Goal: Transaction & Acquisition: Book appointment/travel/reservation

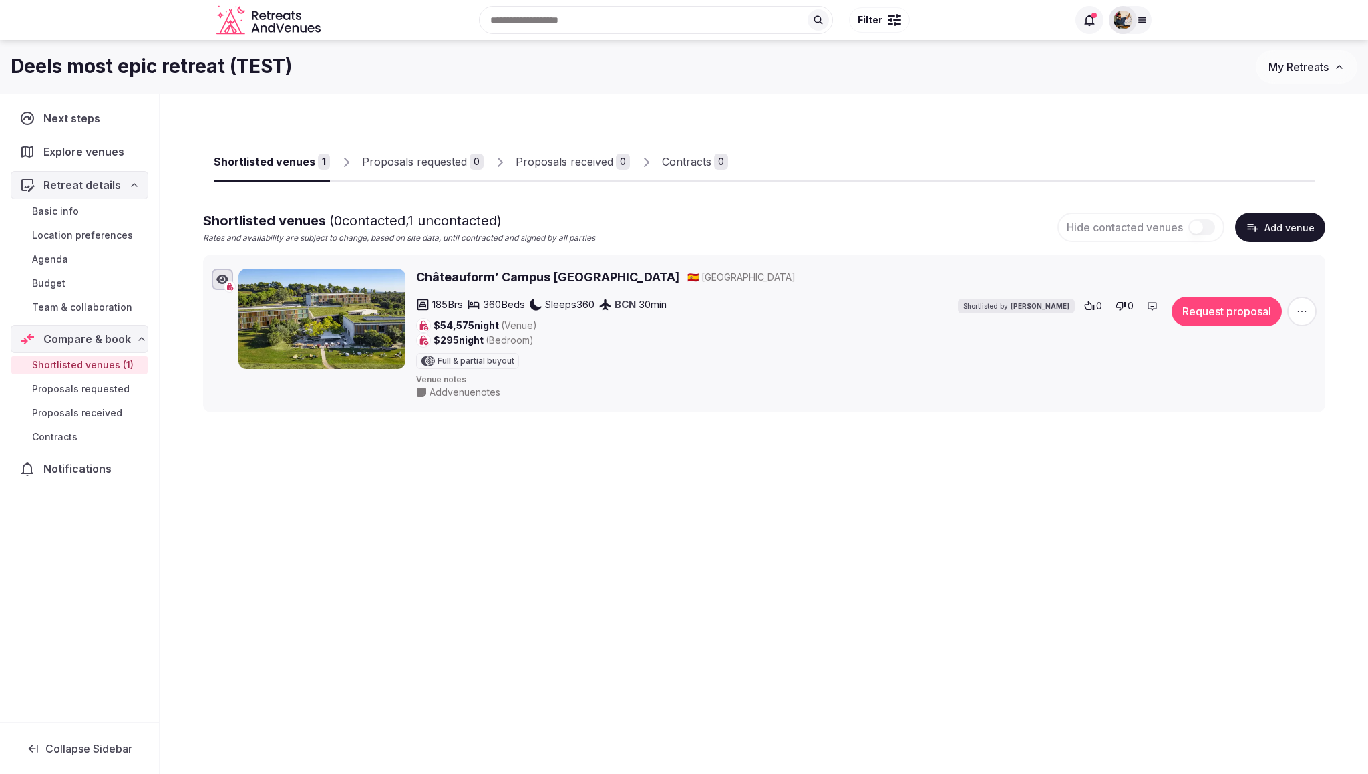
scroll to position [7, 0]
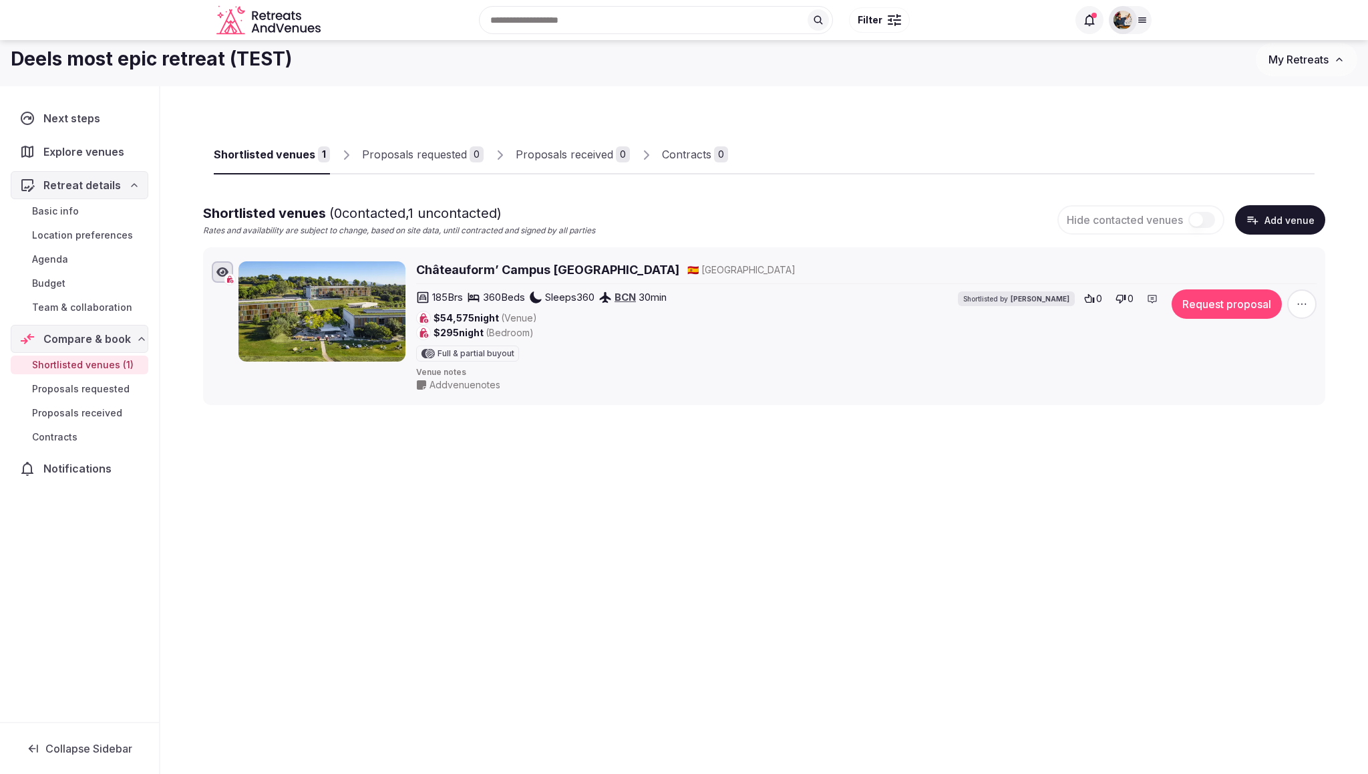
click at [481, 271] on h2 "Châteauform’ Campus La Mola" at bounding box center [547, 269] width 263 height 17
click at [1199, 303] on button "Request proposal" at bounding box center [1227, 303] width 110 height 29
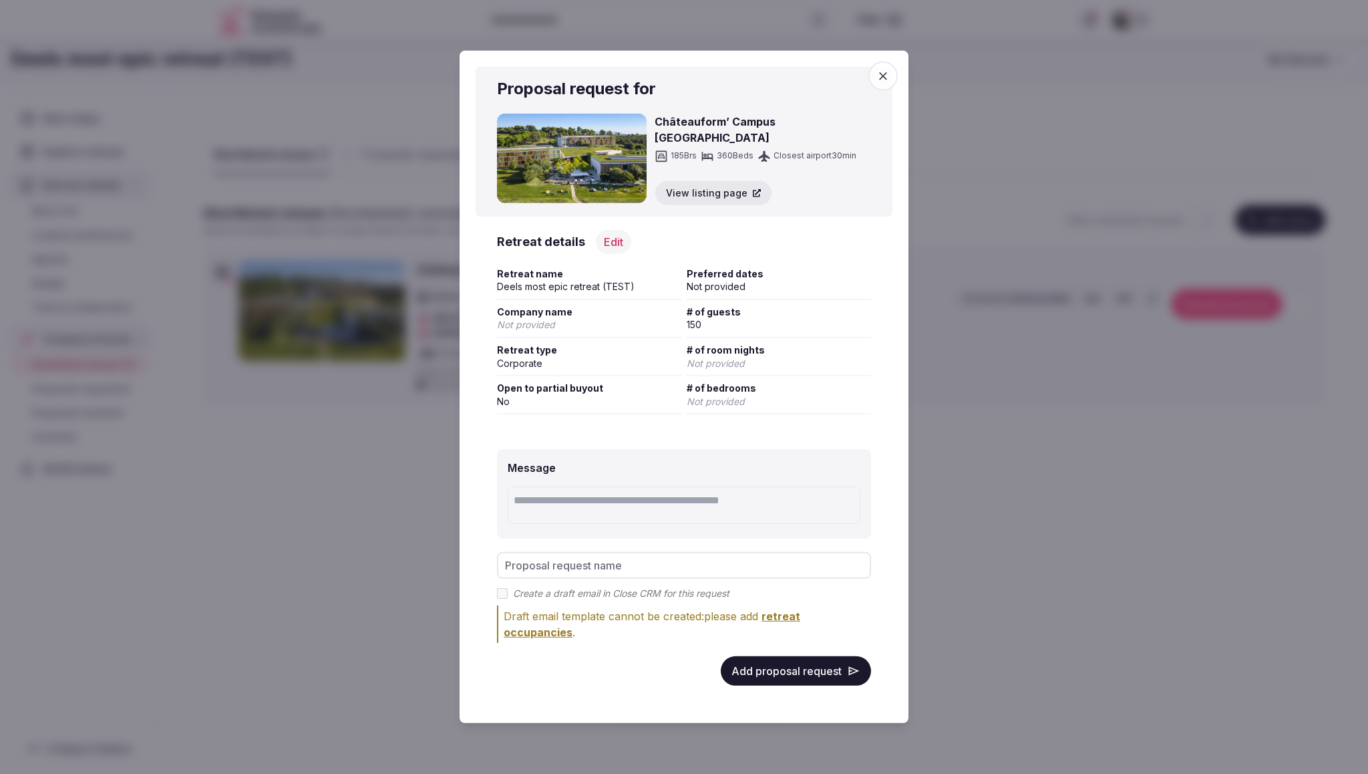
click at [1217, 453] on div at bounding box center [684, 387] width 1368 height 774
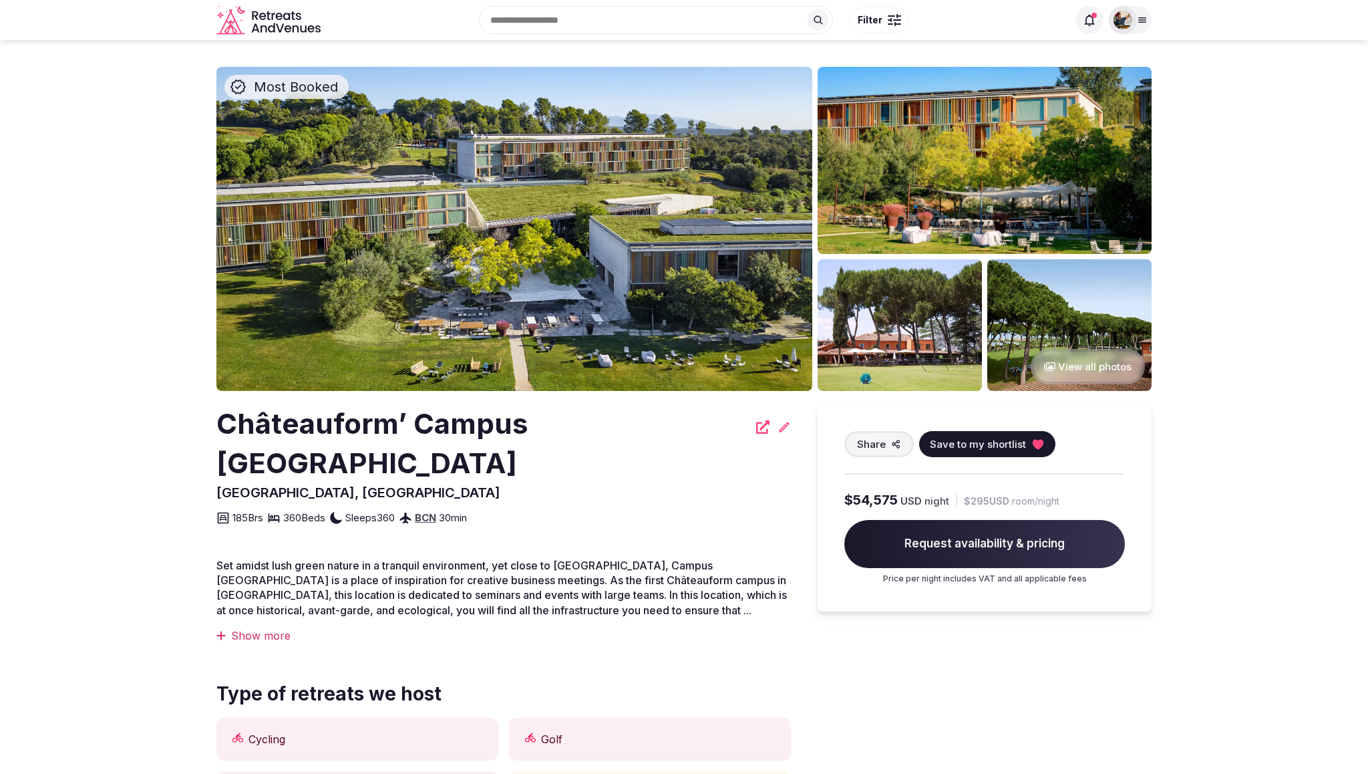
click at [684, 299] on img at bounding box center [514, 229] width 596 height 324
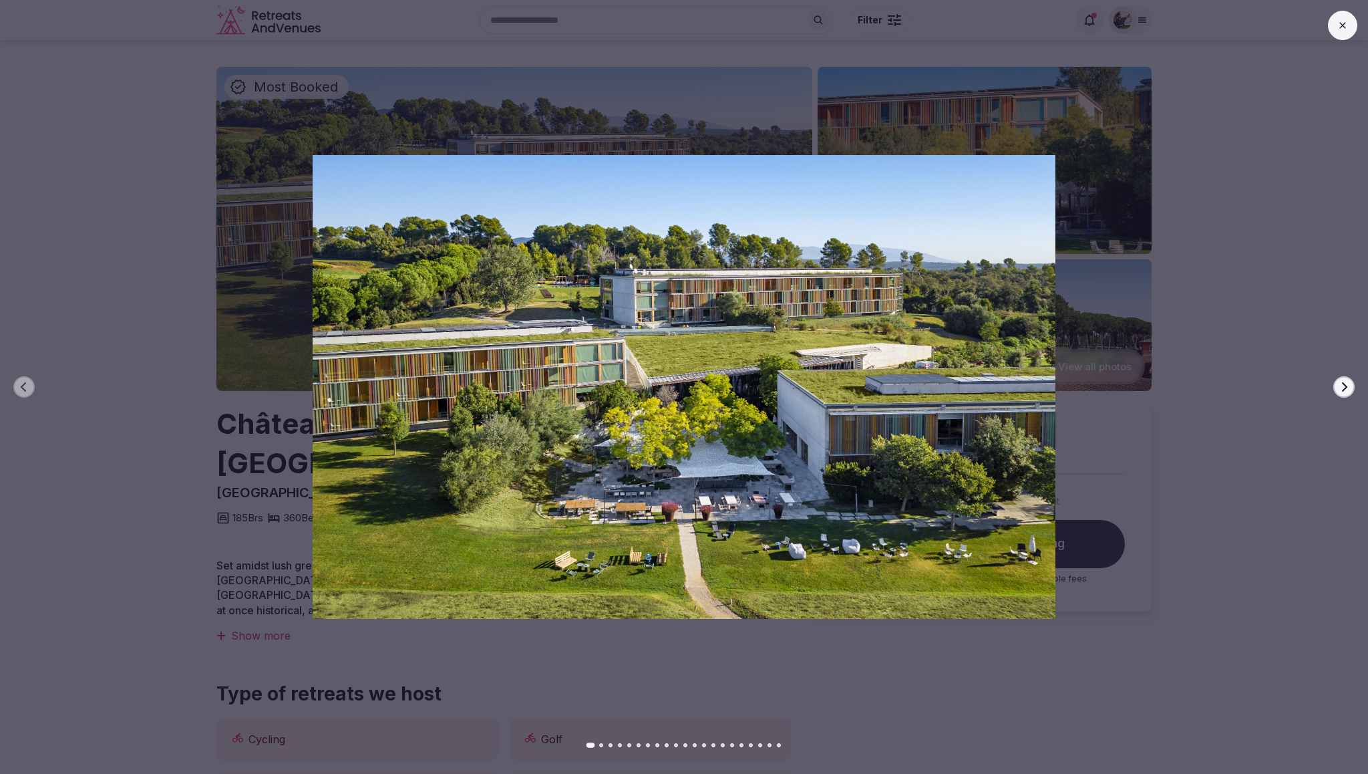
click at [1342, 380] on button "Next slide" at bounding box center [1344, 386] width 21 height 21
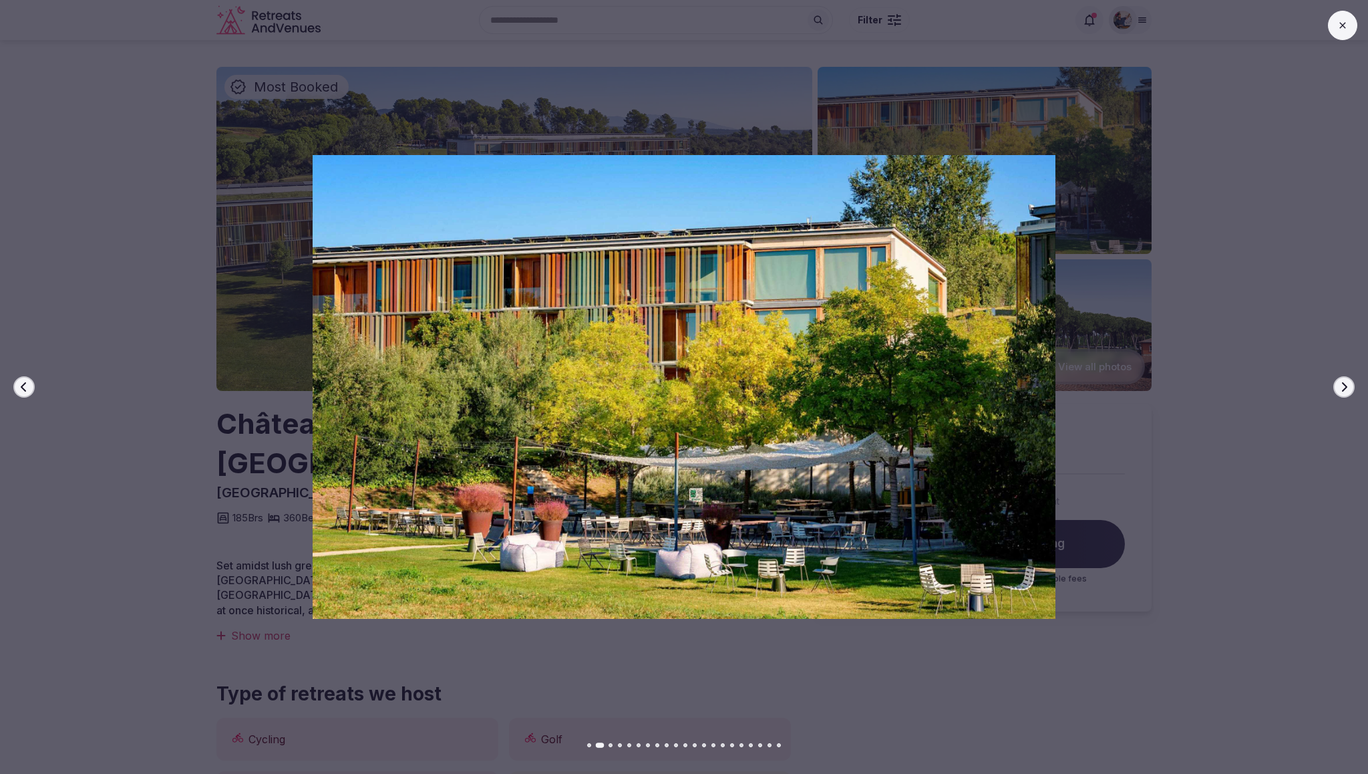
click at [1344, 382] on icon "button" at bounding box center [1344, 386] width 5 height 9
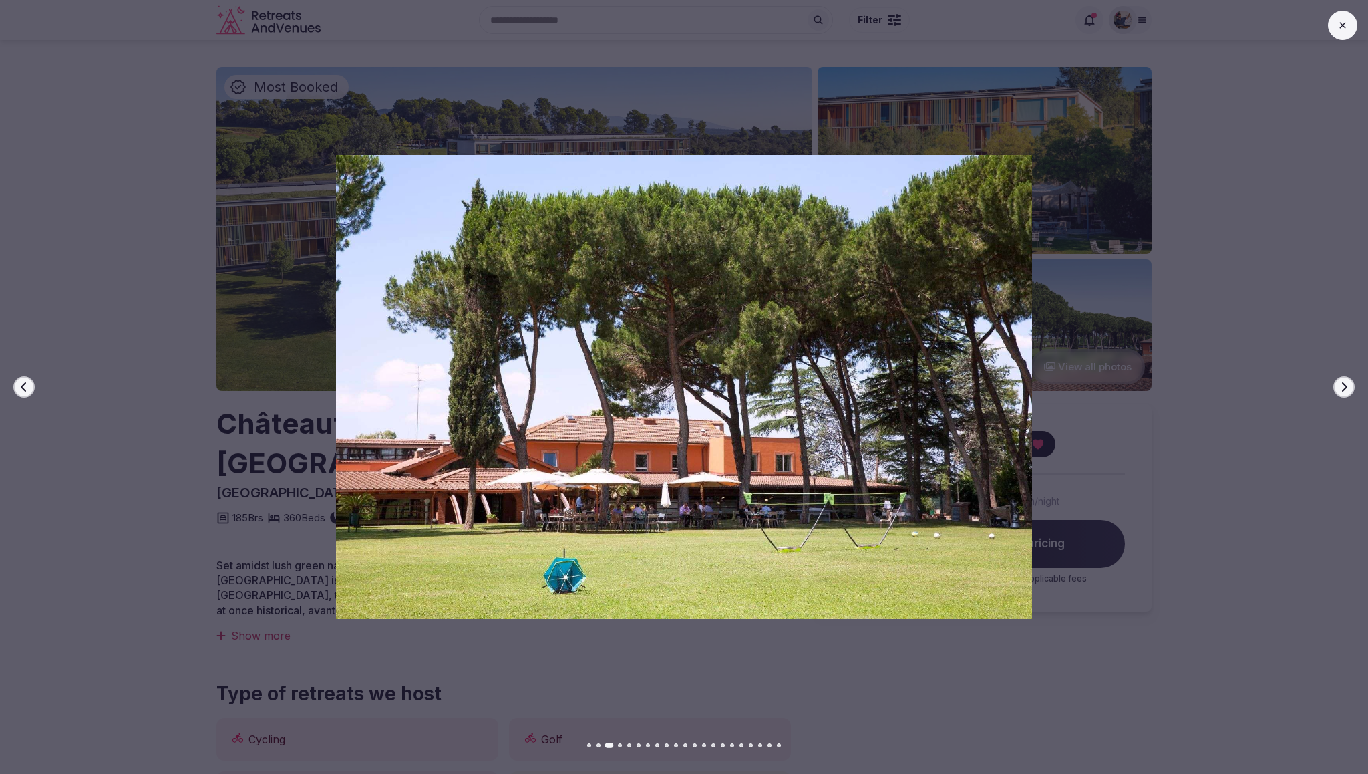
click at [1344, 382] on icon "button" at bounding box center [1344, 386] width 5 height 9
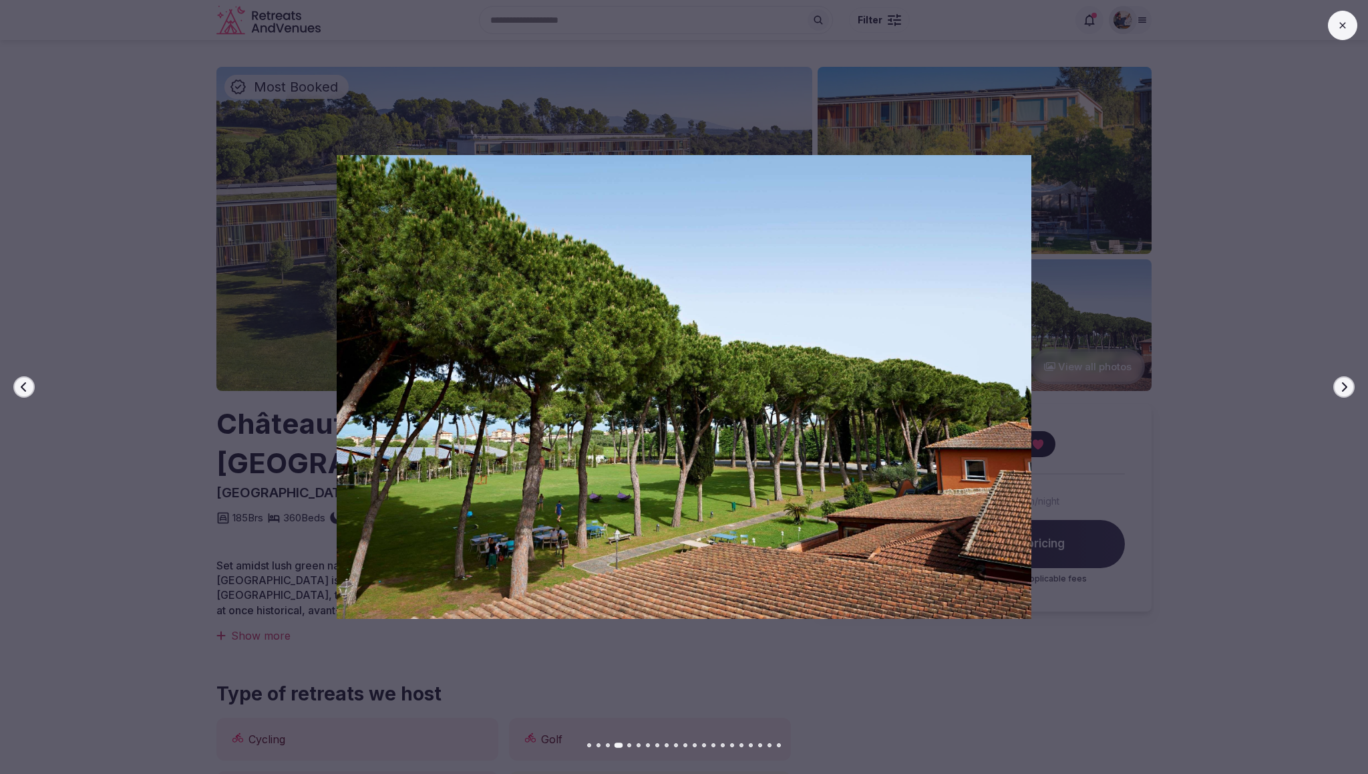
click at [1343, 28] on icon at bounding box center [1343, 25] width 11 height 11
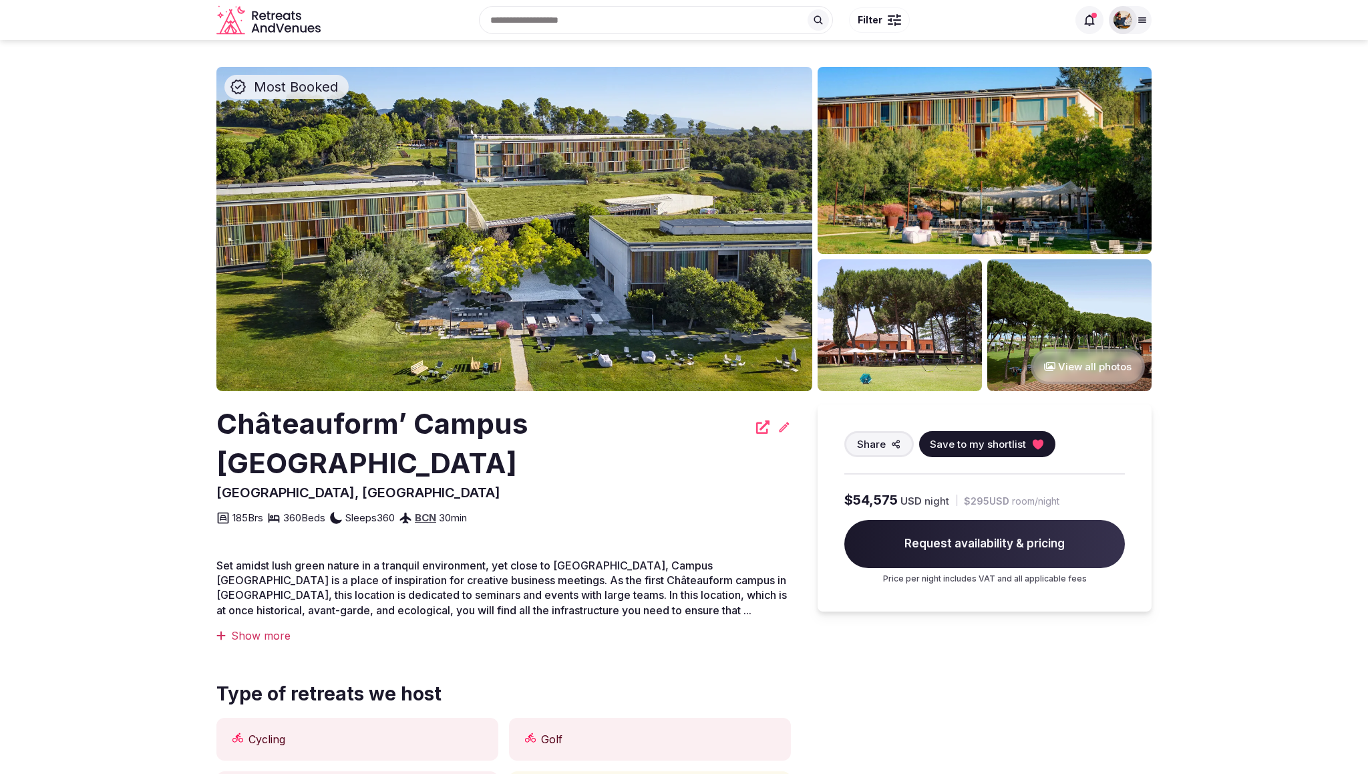
click at [1094, 359] on button "View all photos" at bounding box center [1088, 366] width 114 height 35
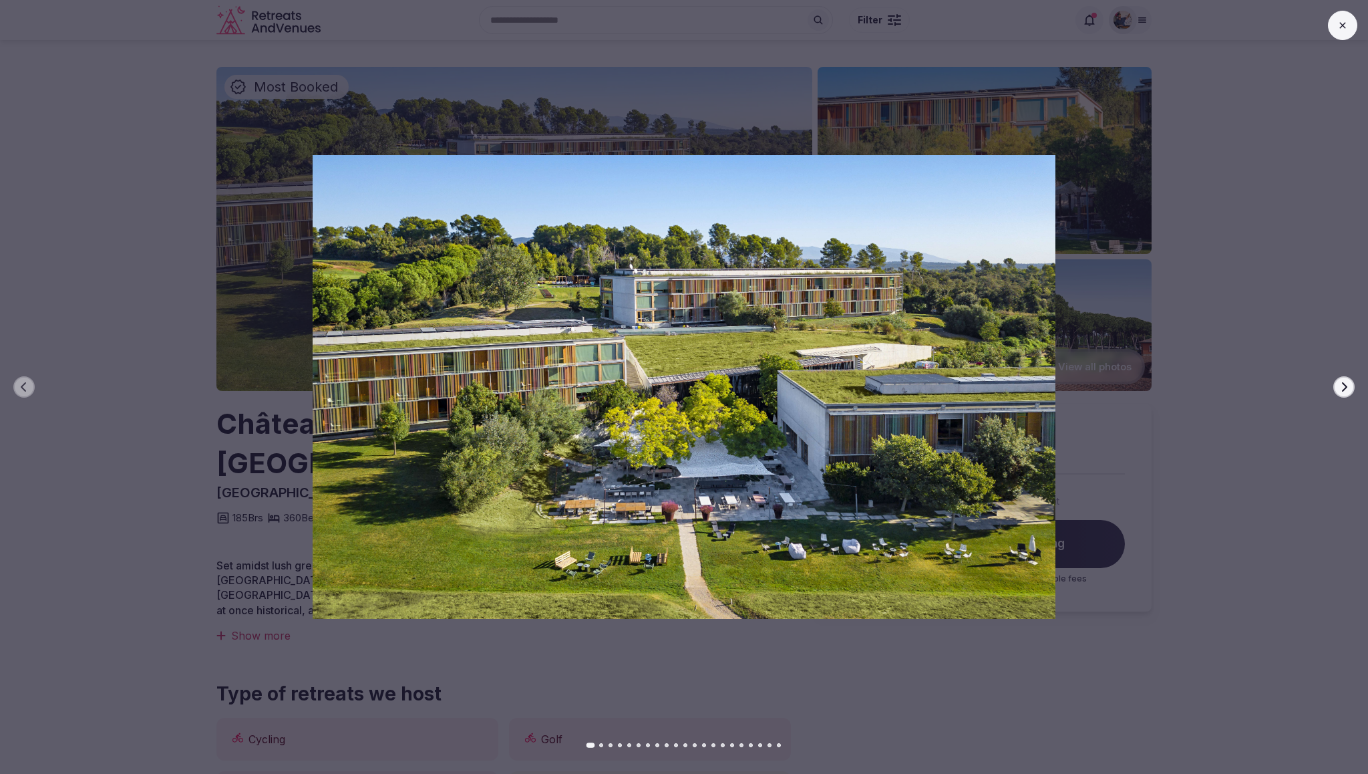
click at [1341, 33] on button at bounding box center [1342, 25] width 29 height 29
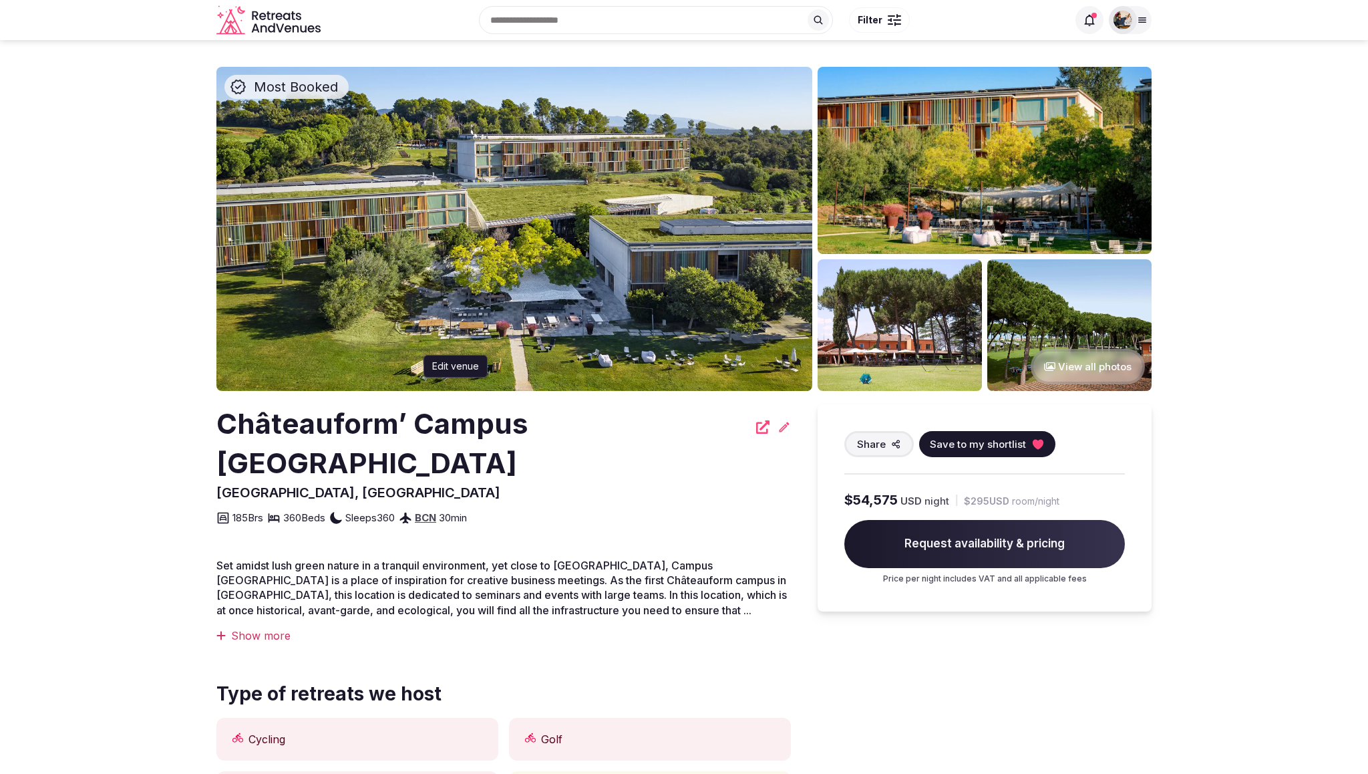
click at [778, 429] on icon at bounding box center [784, 426] width 13 height 13
click at [953, 527] on span "Request availability & pricing" at bounding box center [984, 544] width 281 height 48
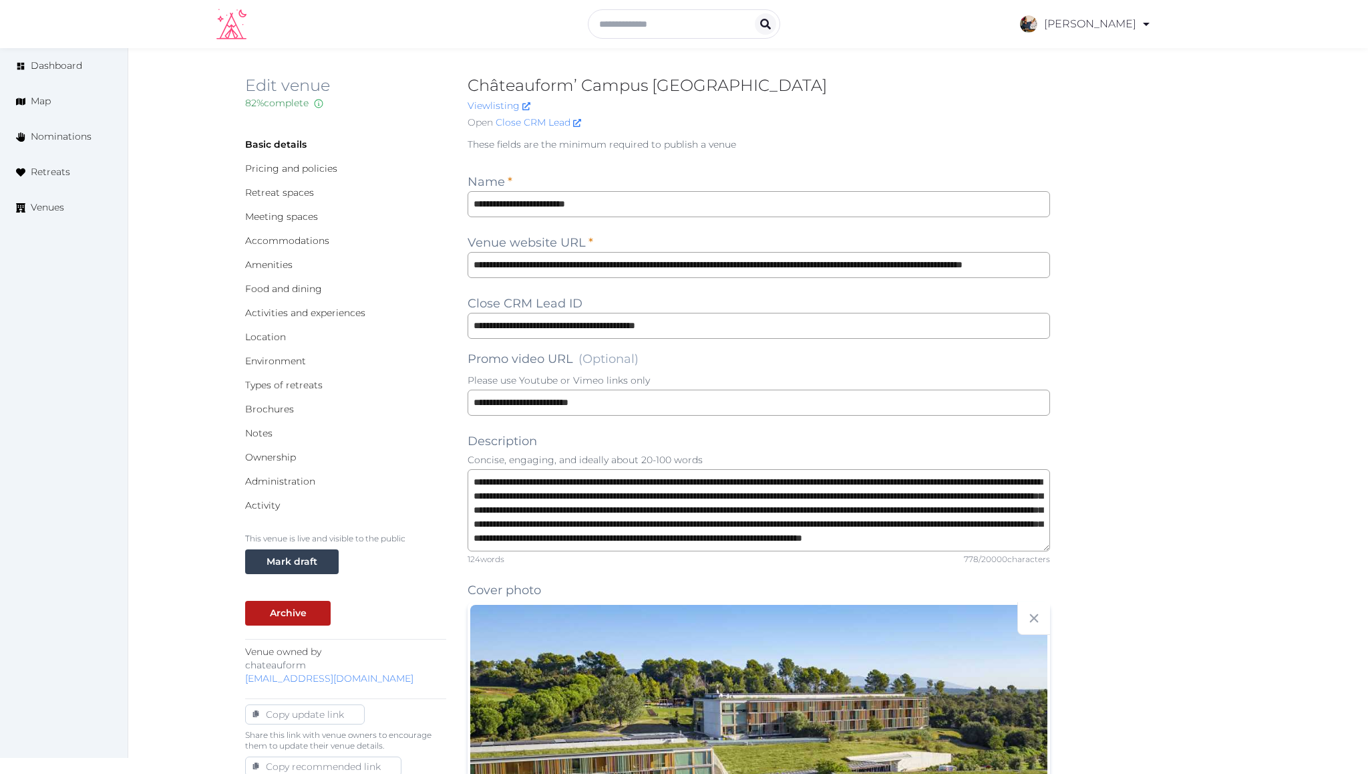
scroll to position [88, 0]
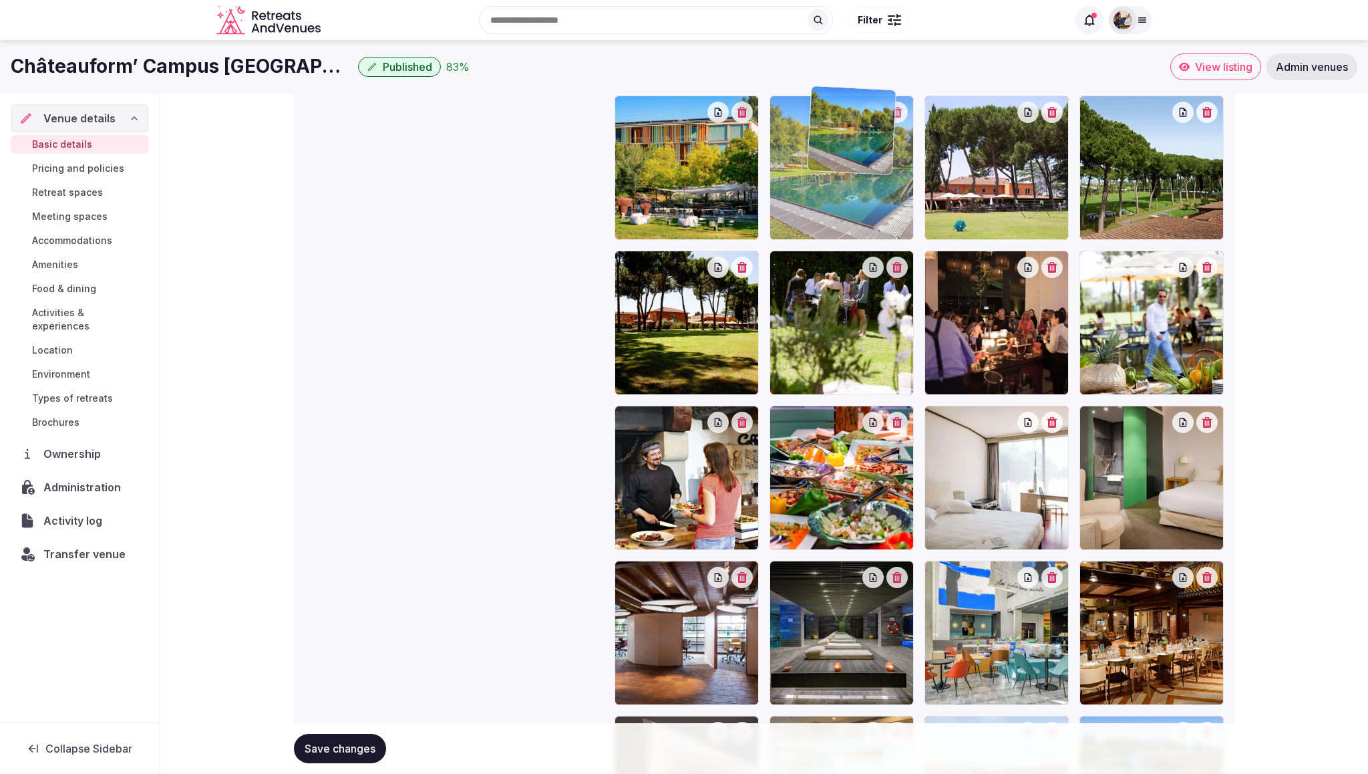
scroll to position [1505, 0]
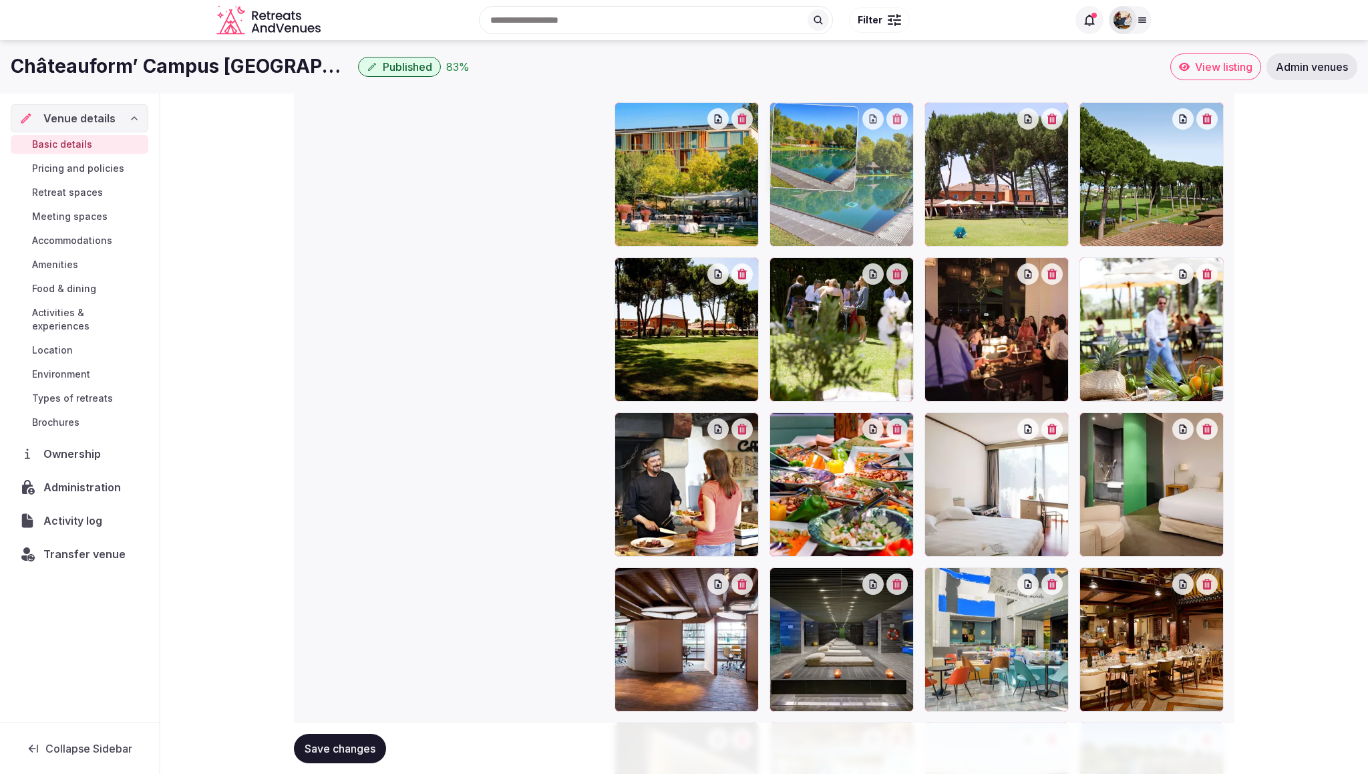
drag, startPoint x: 1011, startPoint y: 588, endPoint x: 895, endPoint y: 193, distance: 411.4
click at [895, 193] on body "**********" at bounding box center [684, 157] width 1368 height 3324
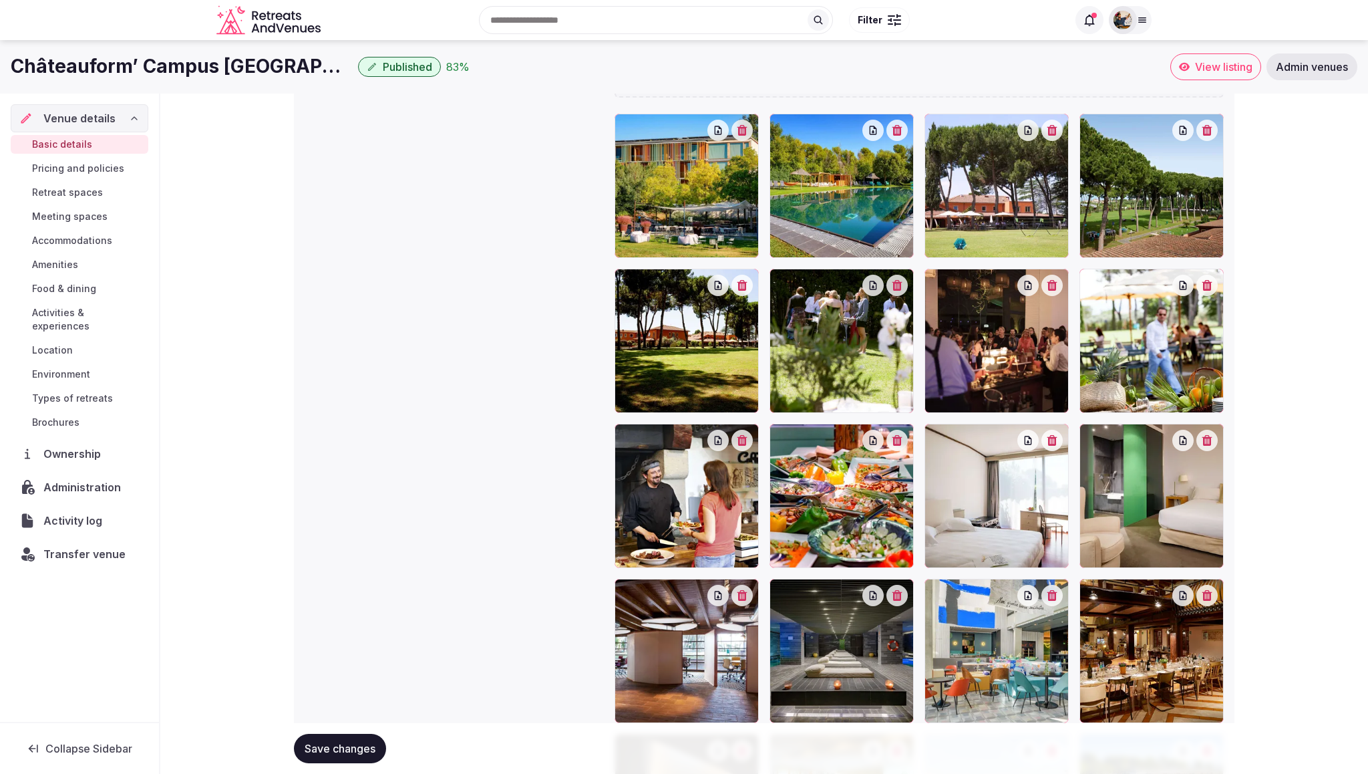
scroll to position [1489, 0]
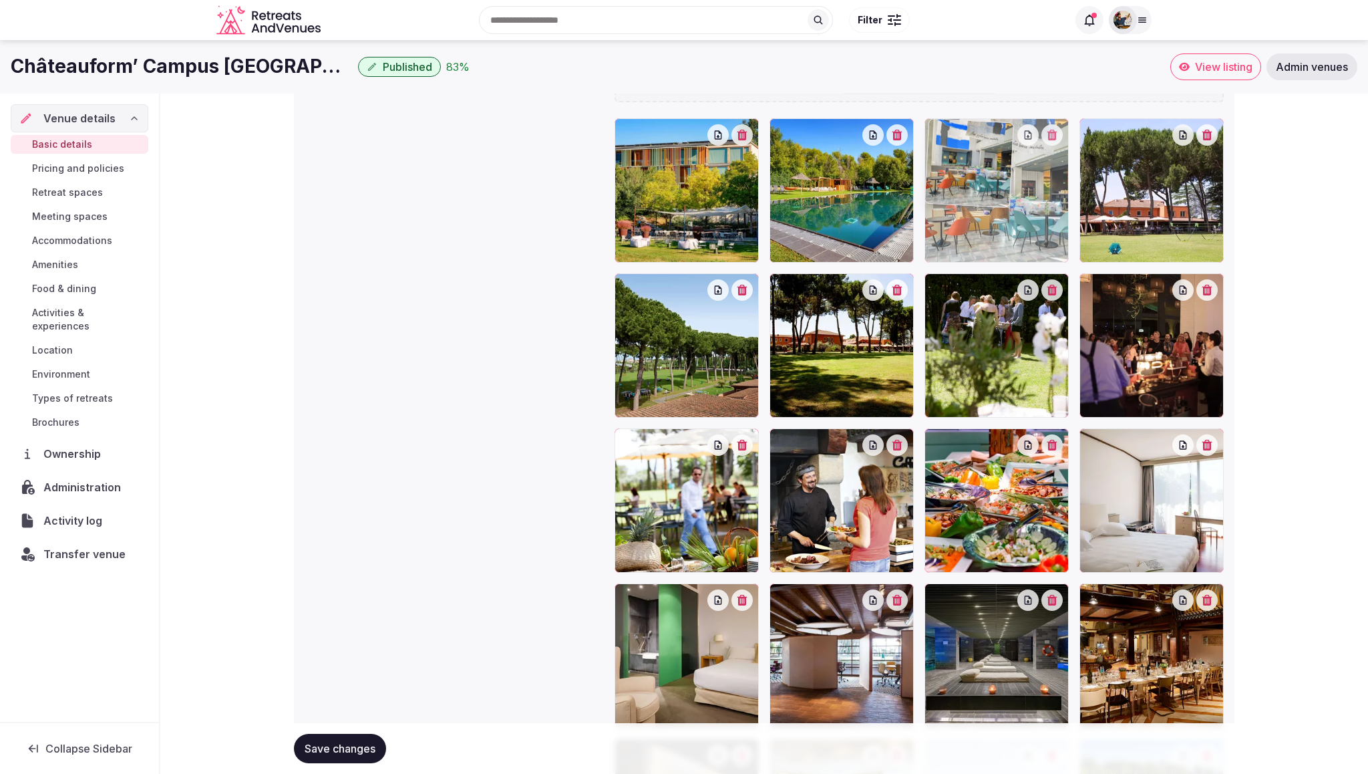
drag, startPoint x: 999, startPoint y: 635, endPoint x: 1050, endPoint y: 208, distance: 430.6
click at [1050, 207] on body "**********" at bounding box center [684, 173] width 1368 height 3324
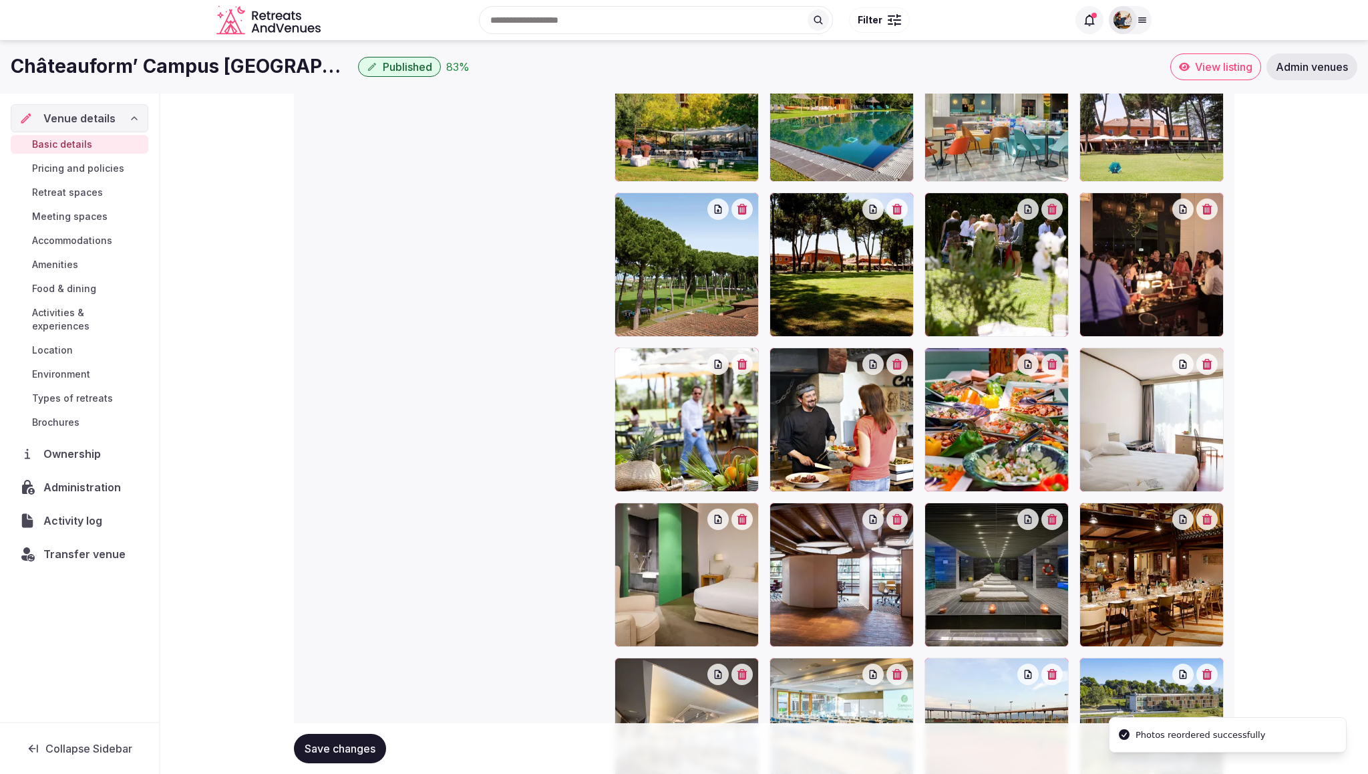
scroll to position [1697, 0]
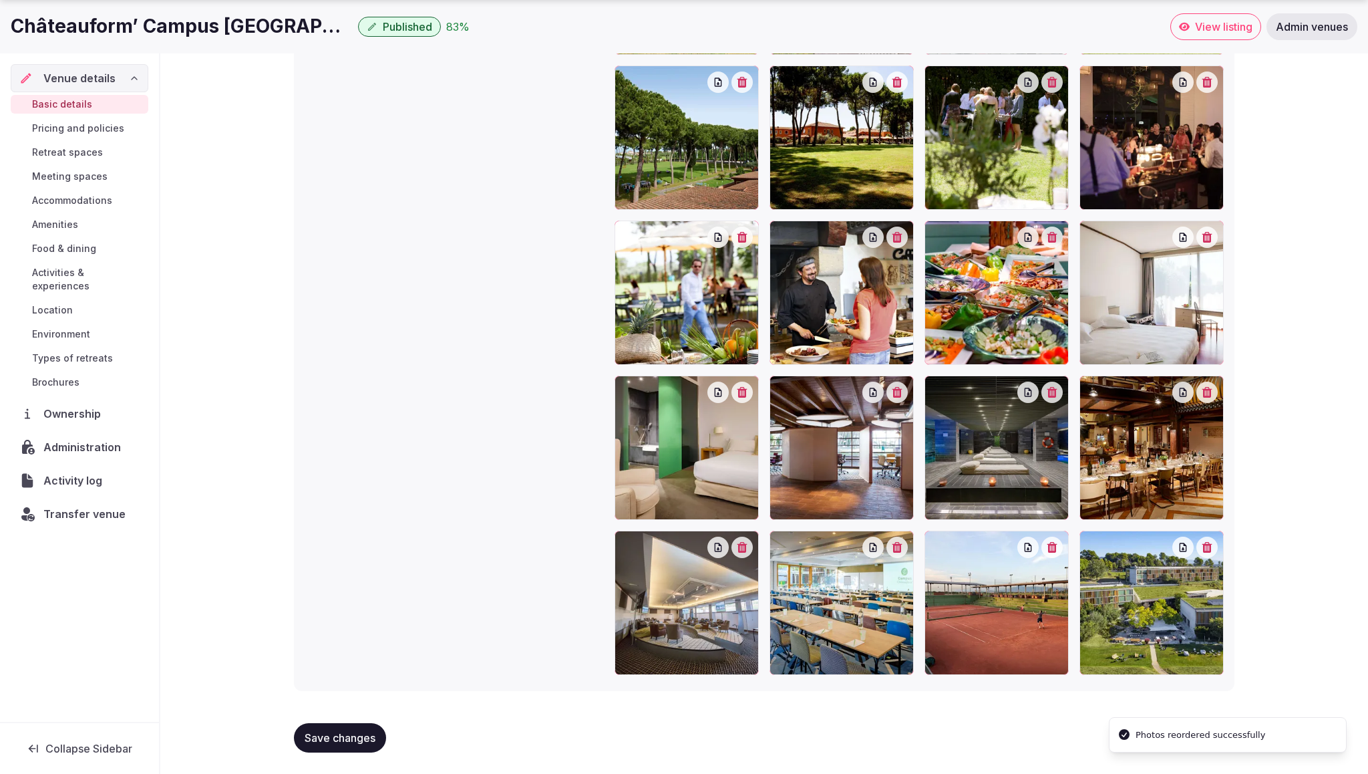
click at [367, 734] on span "Save changes" at bounding box center [340, 737] width 71 height 13
click at [334, 738] on span "Save changes" at bounding box center [340, 737] width 71 height 13
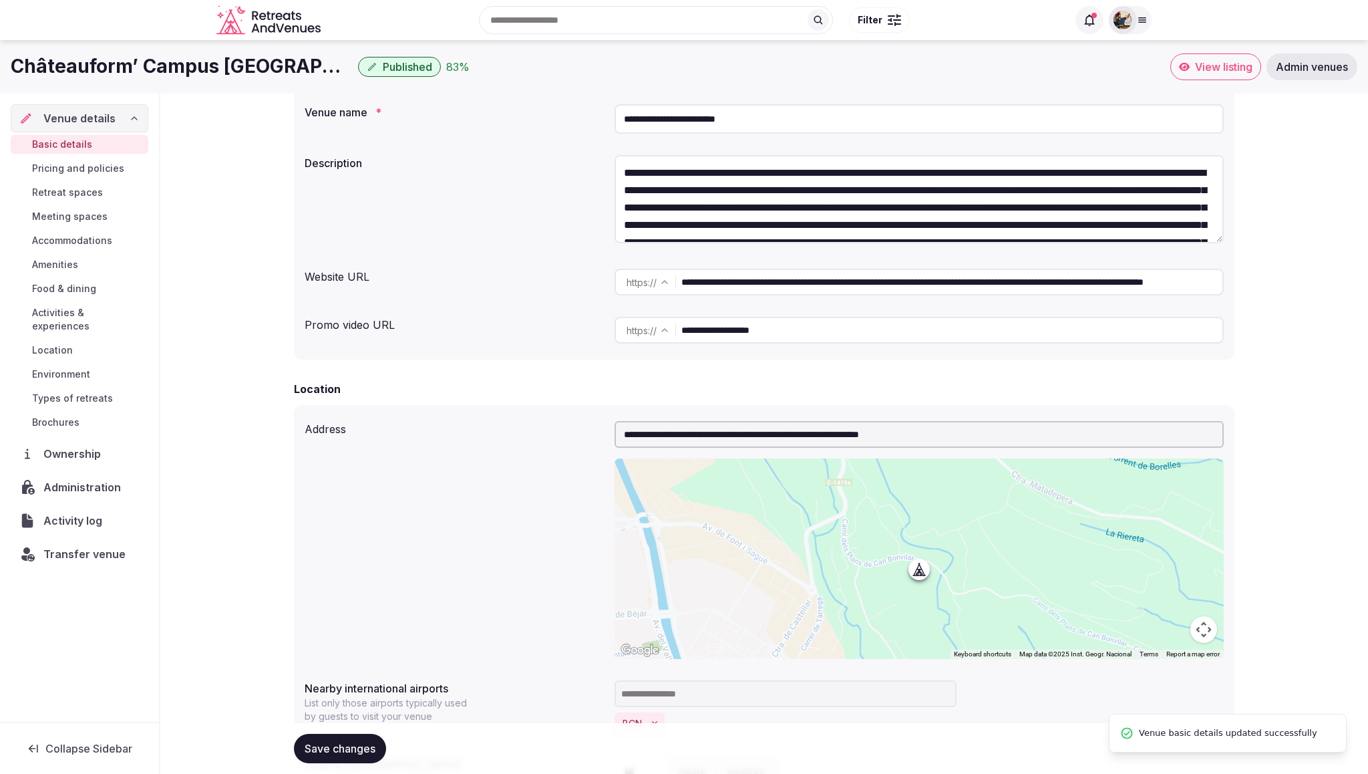
scroll to position [0, 0]
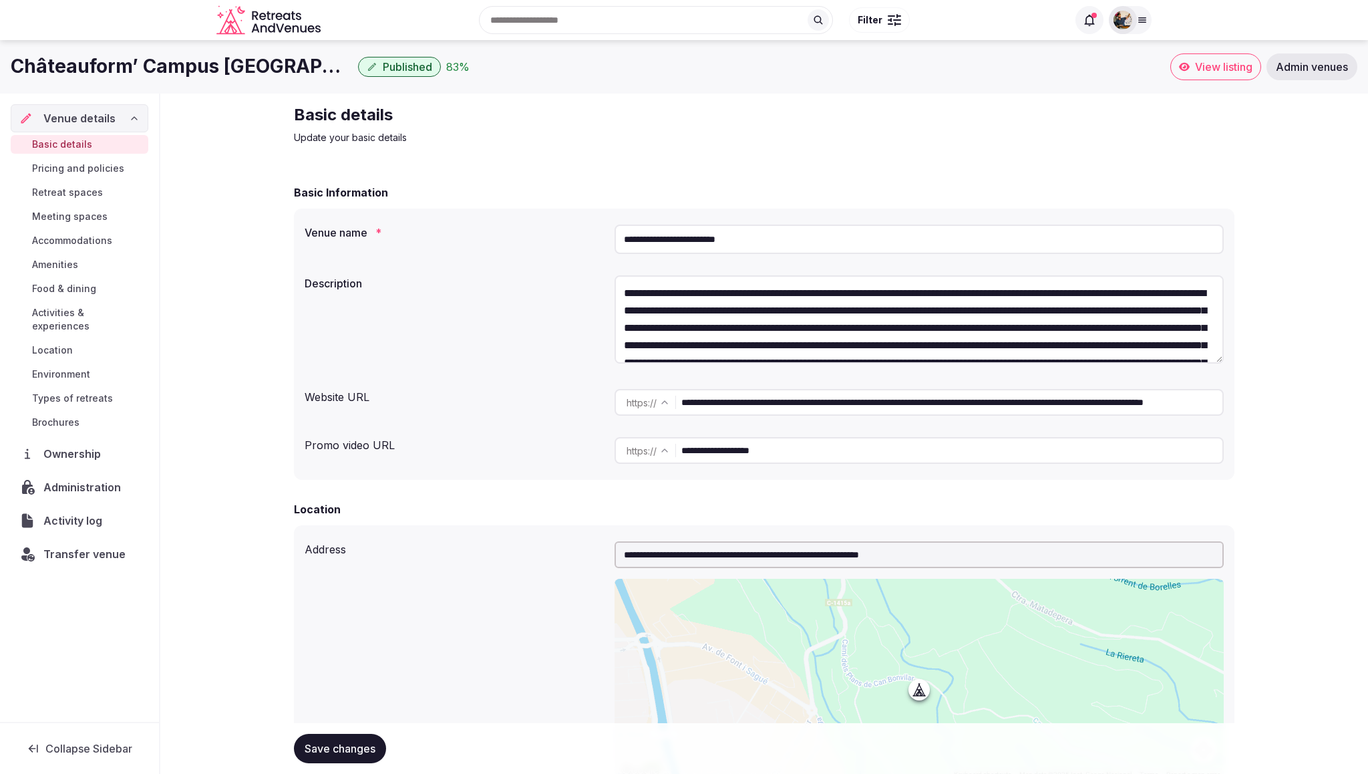
click at [1212, 68] on span "View listing" at bounding box center [1223, 66] width 57 height 13
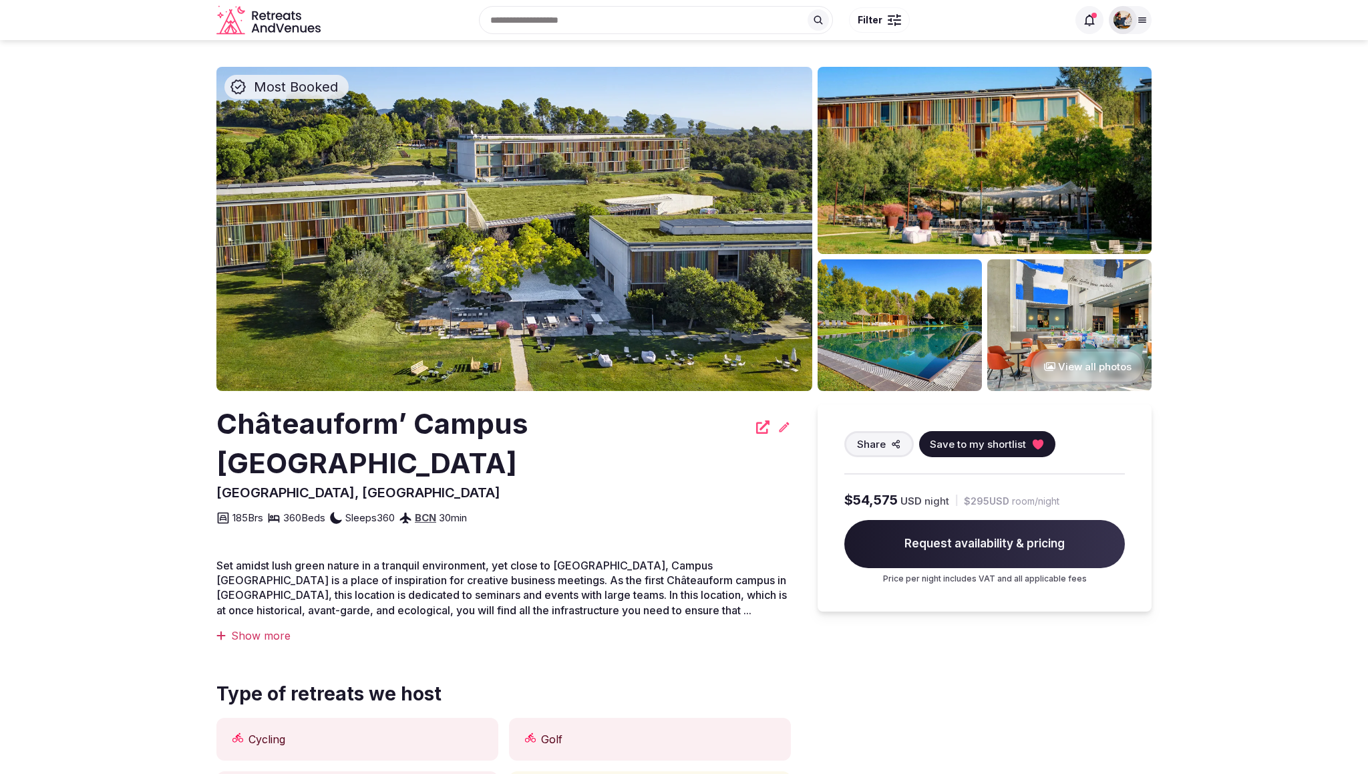
click at [780, 430] on icon at bounding box center [785, 427] width 10 height 10
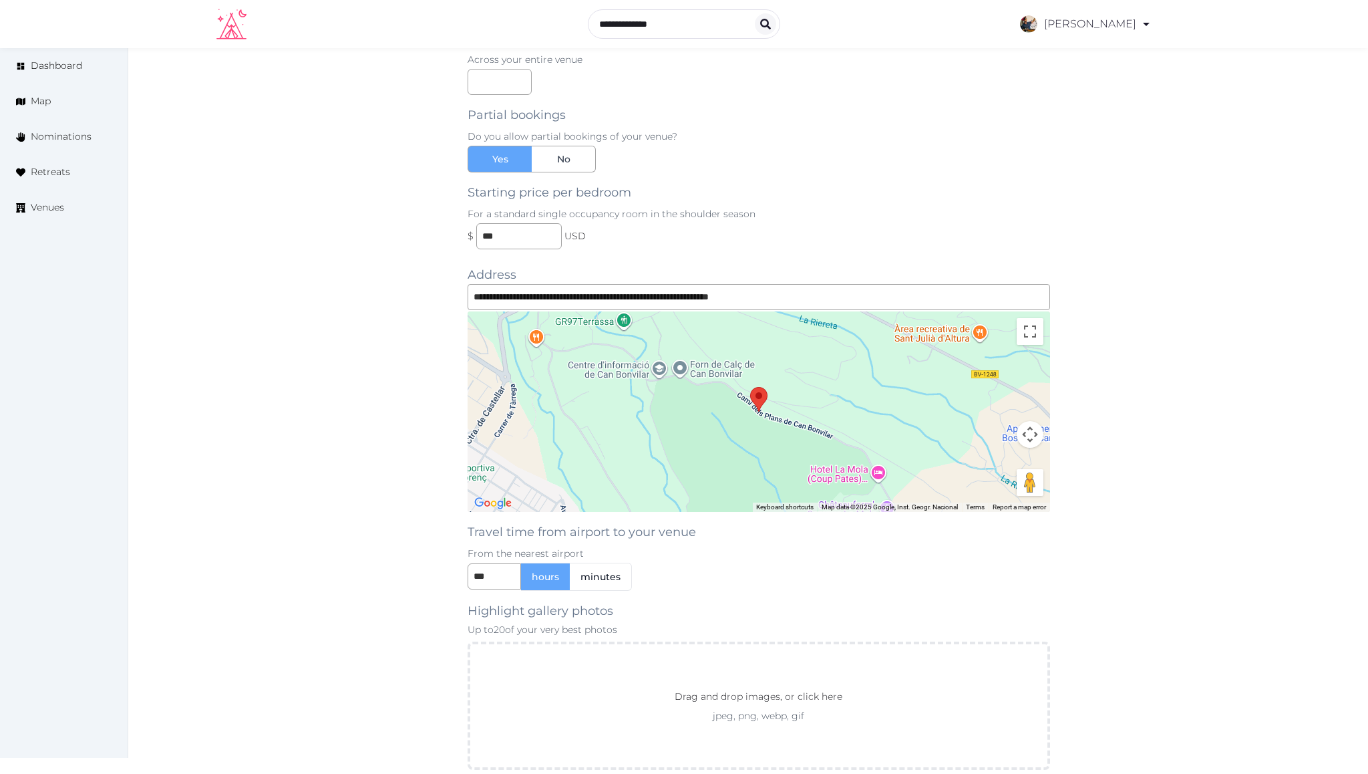
scroll to position [1048, 0]
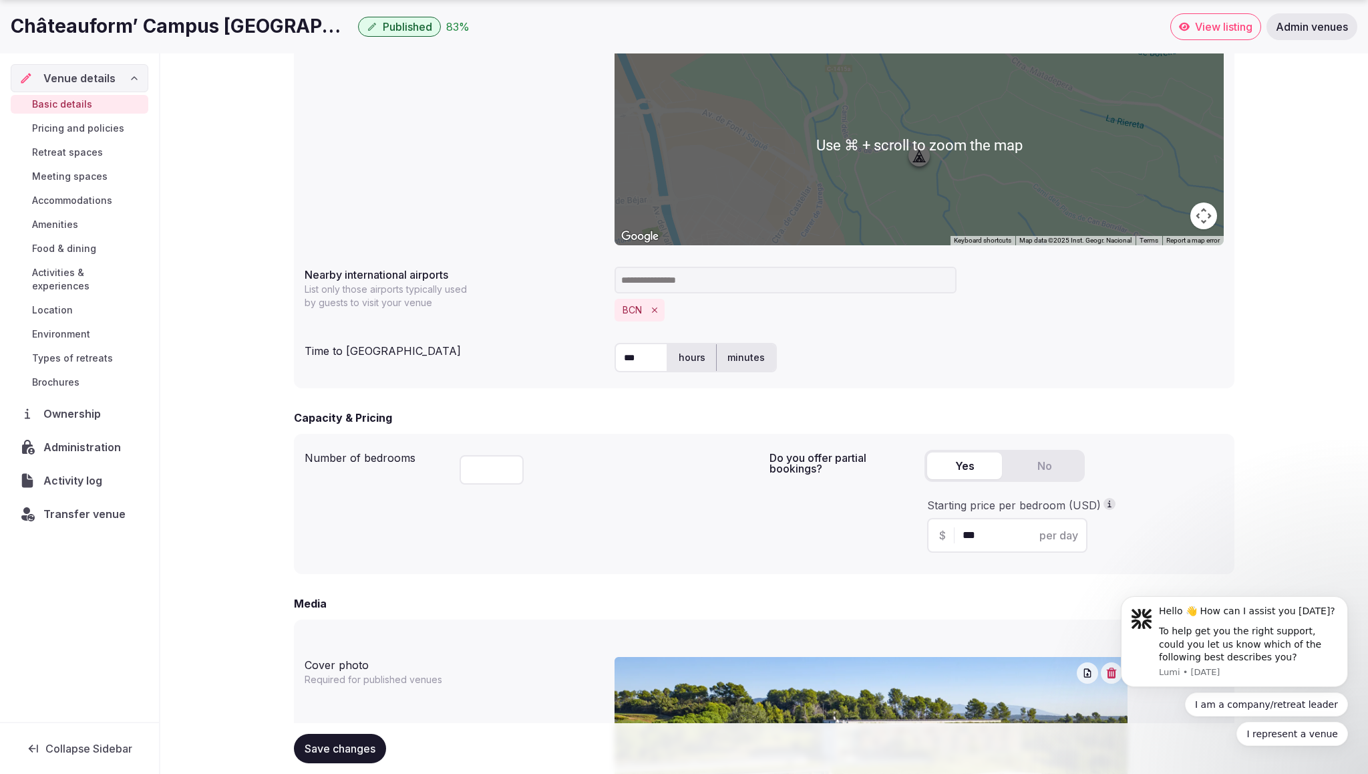
scroll to position [1389, 0]
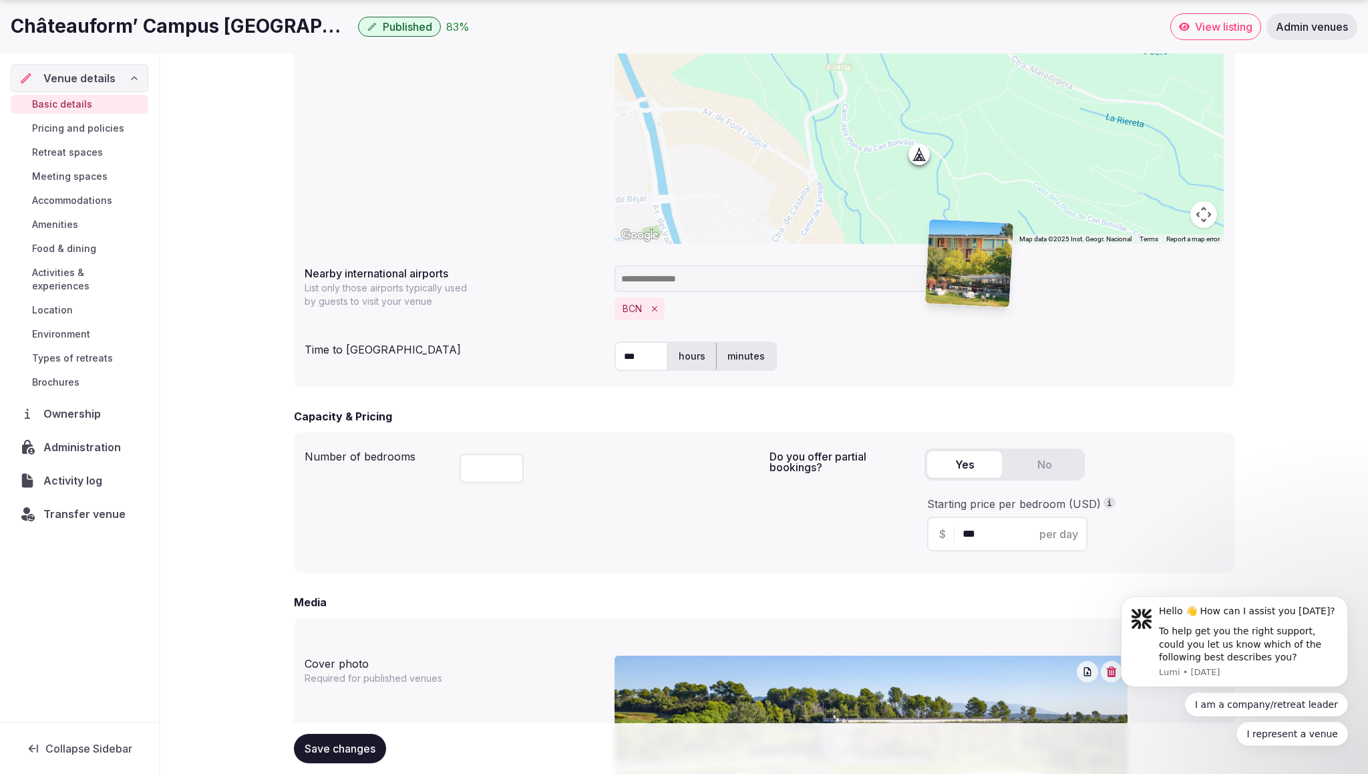
drag, startPoint x: 744, startPoint y: 337, endPoint x: 1065, endPoint y: 336, distance: 320.7
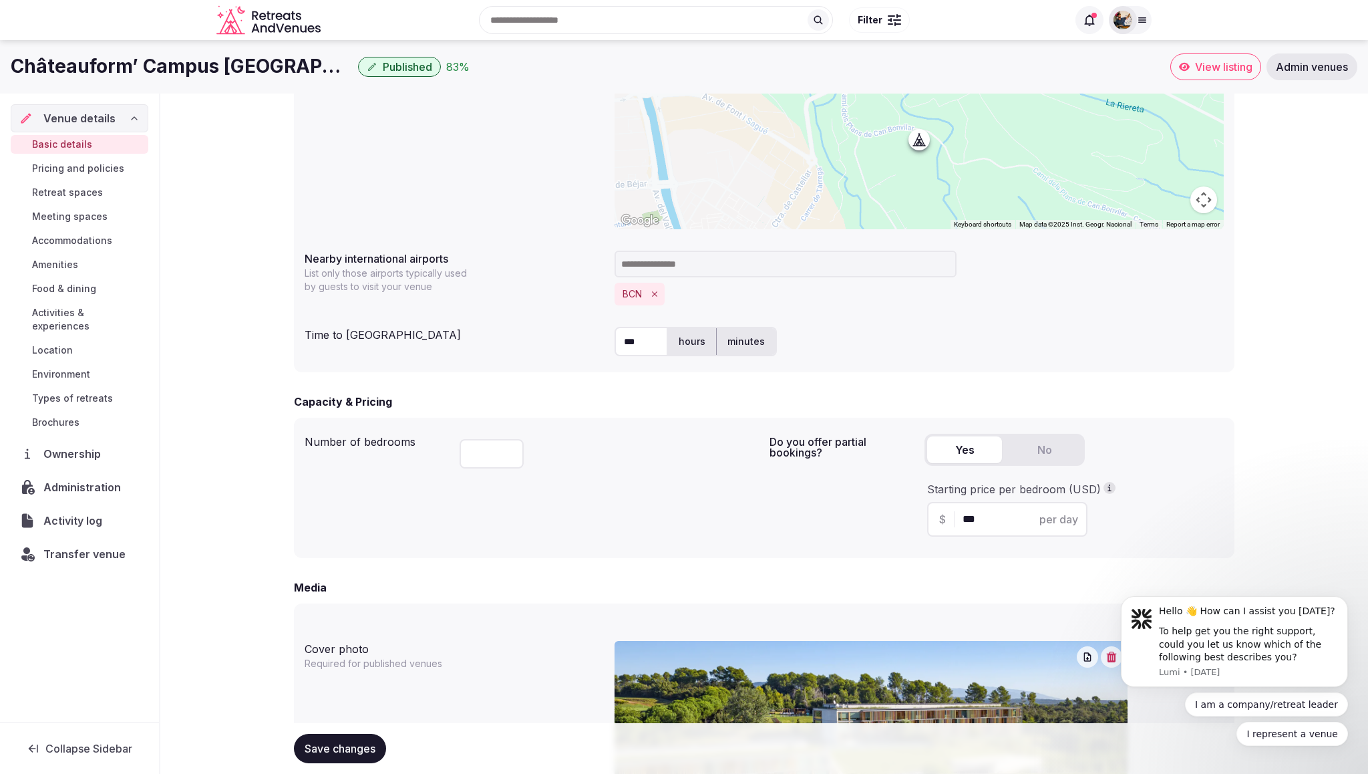
scroll to position [1390, 0]
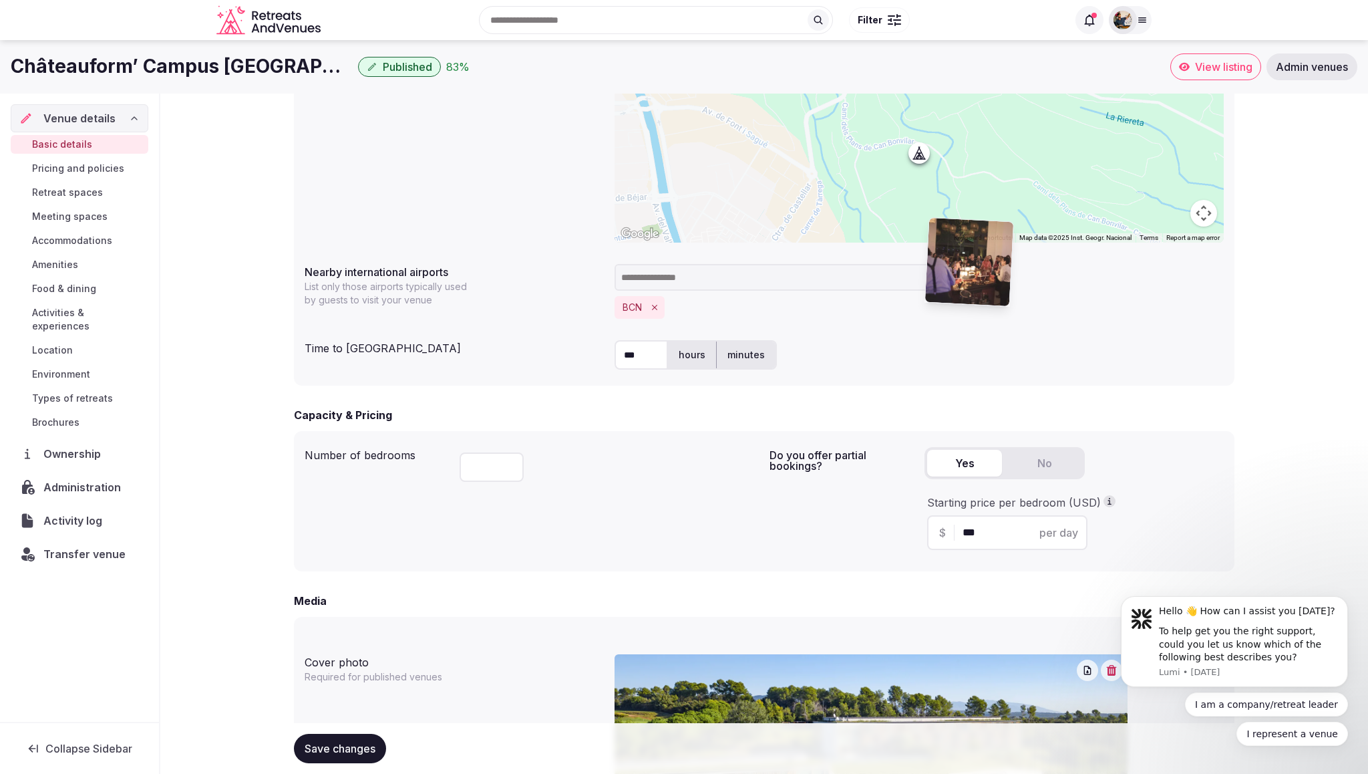
drag, startPoint x: 1121, startPoint y: 466, endPoint x: 977, endPoint y: 363, distance: 176.7
click at [977, 363] on body "**********" at bounding box center [684, 272] width 1368 height 3324
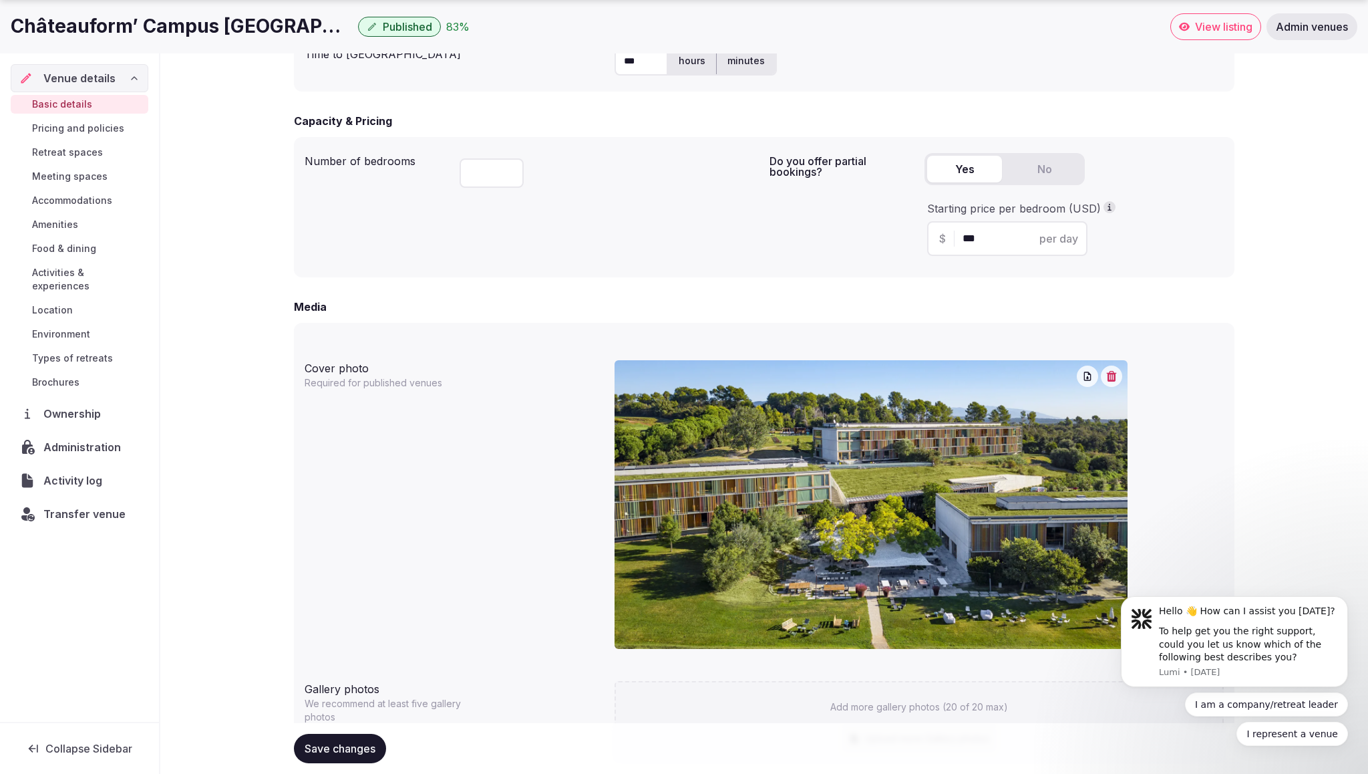
scroll to position [1697, 0]
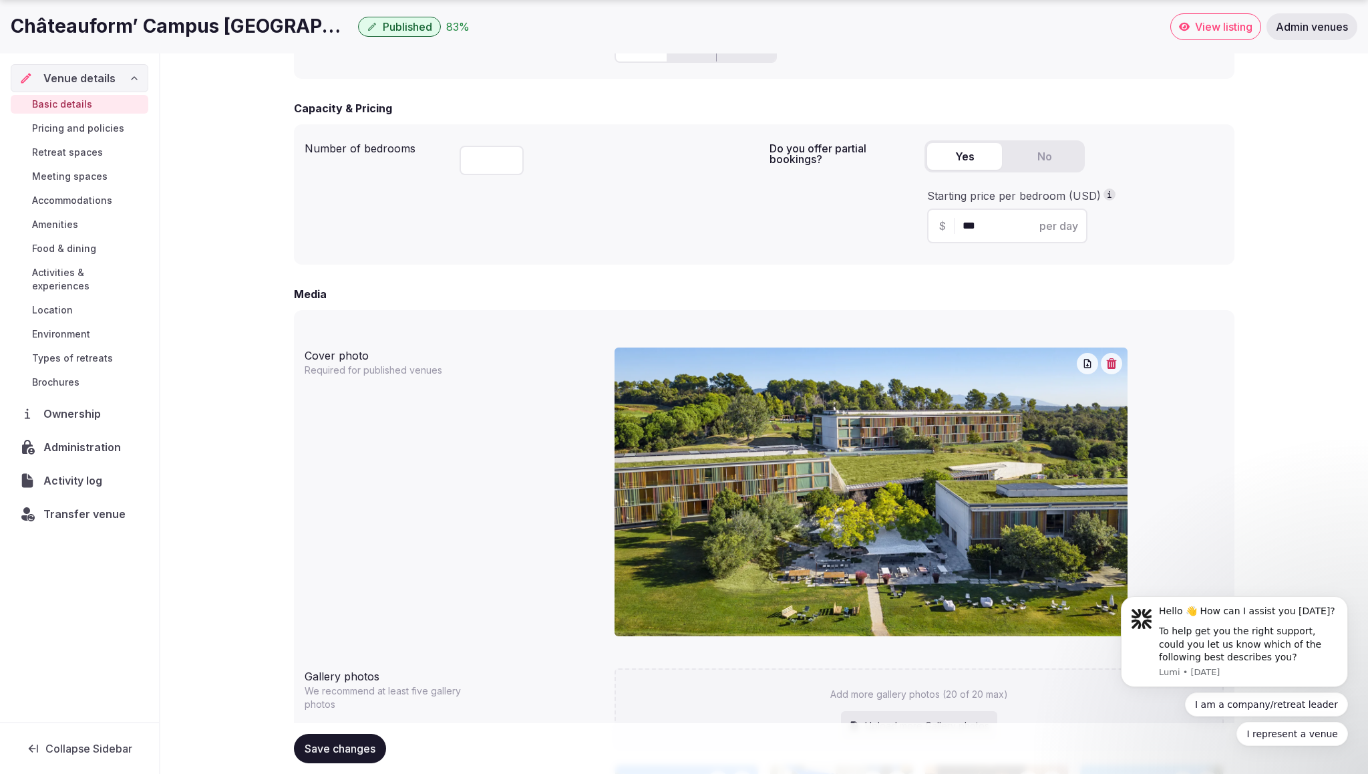
click at [317, 742] on span "Save changes" at bounding box center [340, 748] width 71 height 13
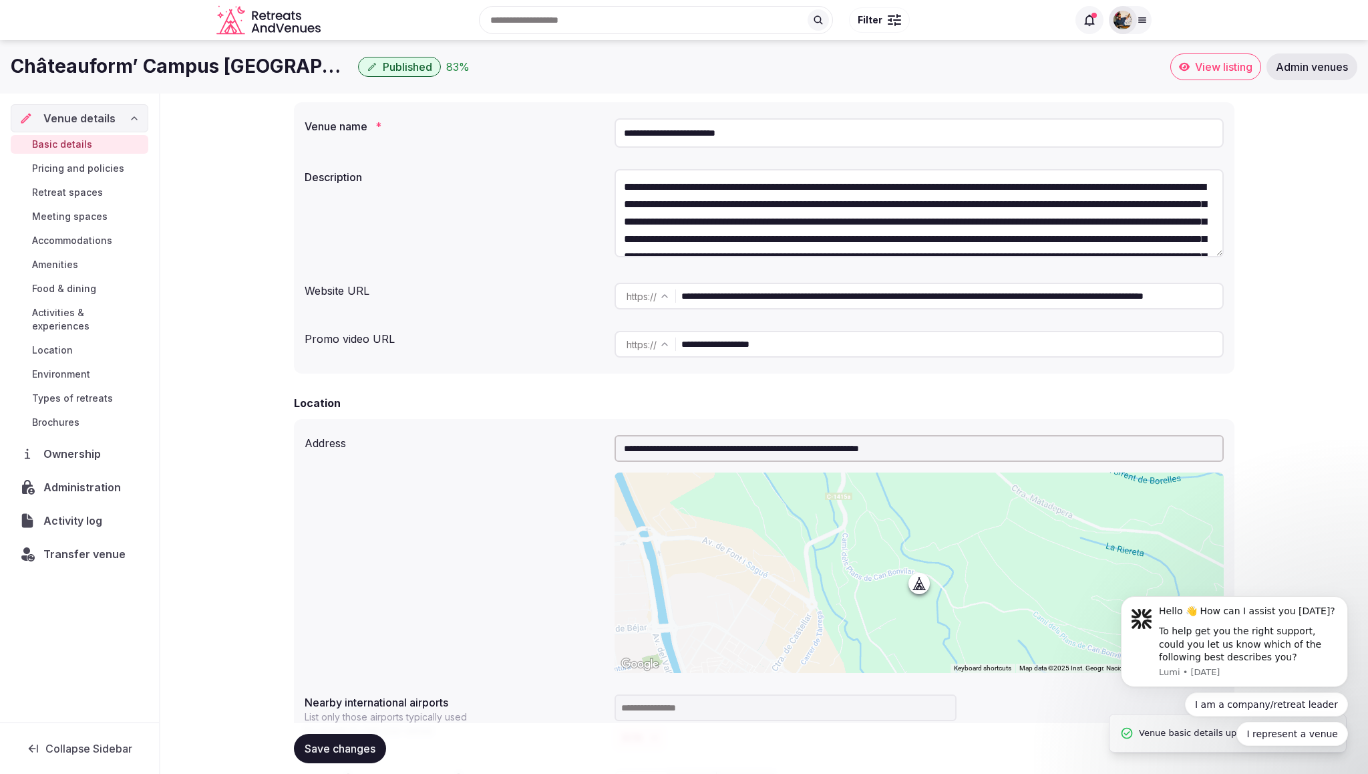
scroll to position [951, 0]
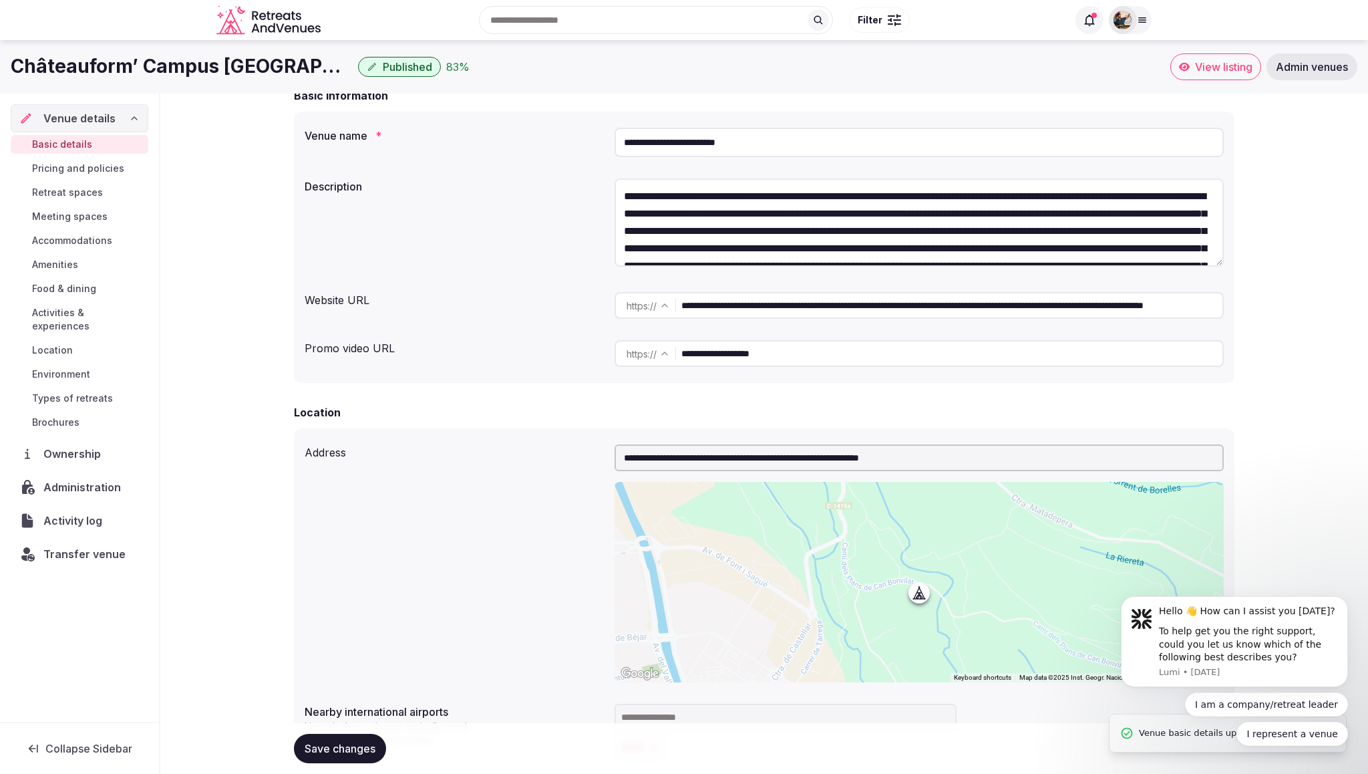
click at [1197, 63] on span "View listing" at bounding box center [1223, 66] width 57 height 13
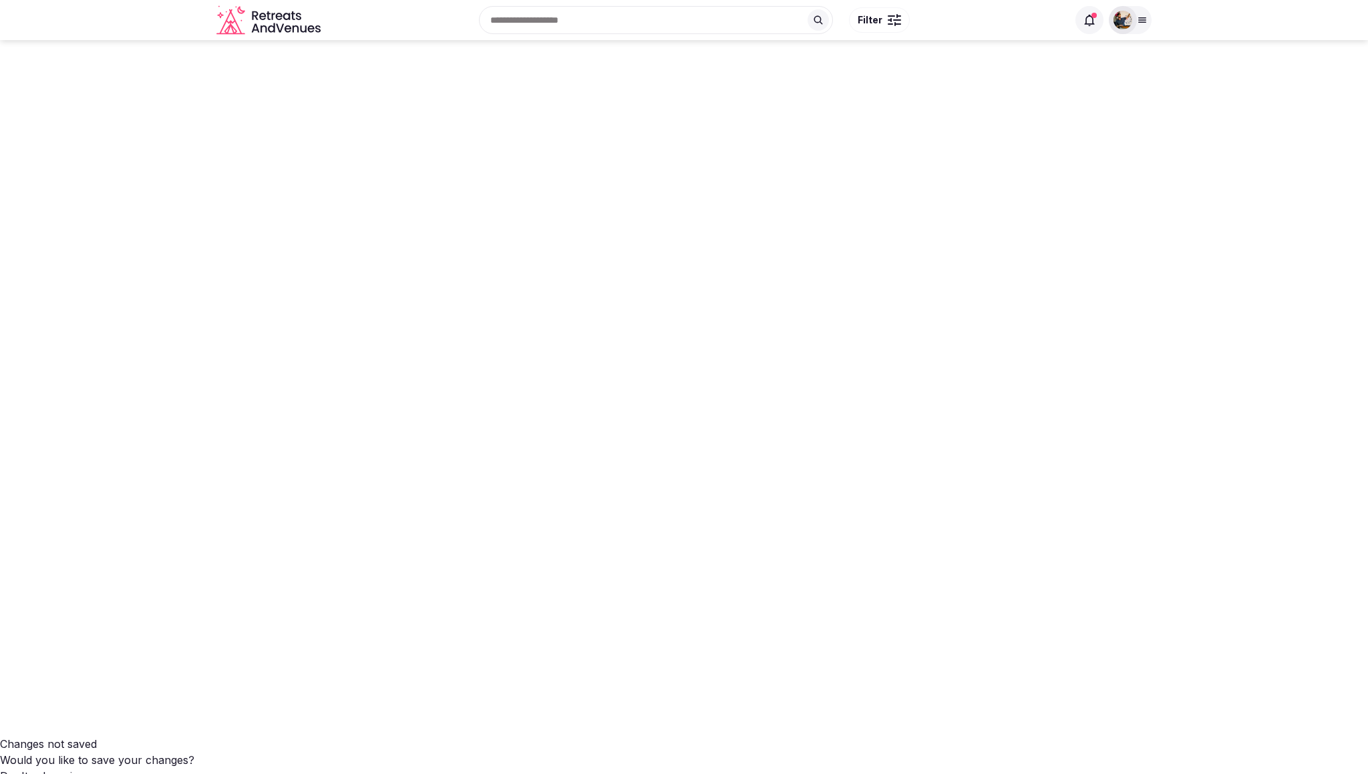
click at [1144, 15] on icon at bounding box center [1142, 20] width 11 height 11
click at [1044, 192] on link "Log out" at bounding box center [1063, 194] width 154 height 21
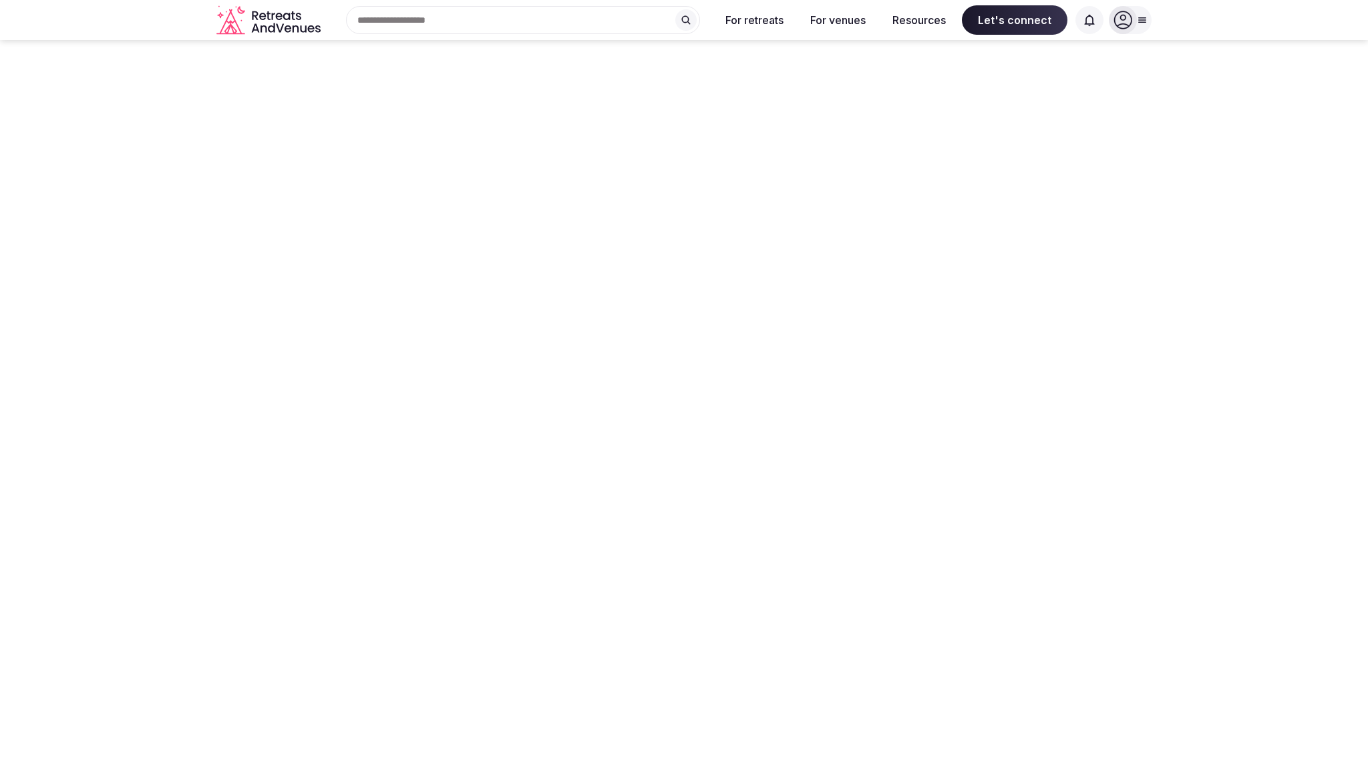
click at [578, 21] on input "text" at bounding box center [523, 20] width 354 height 28
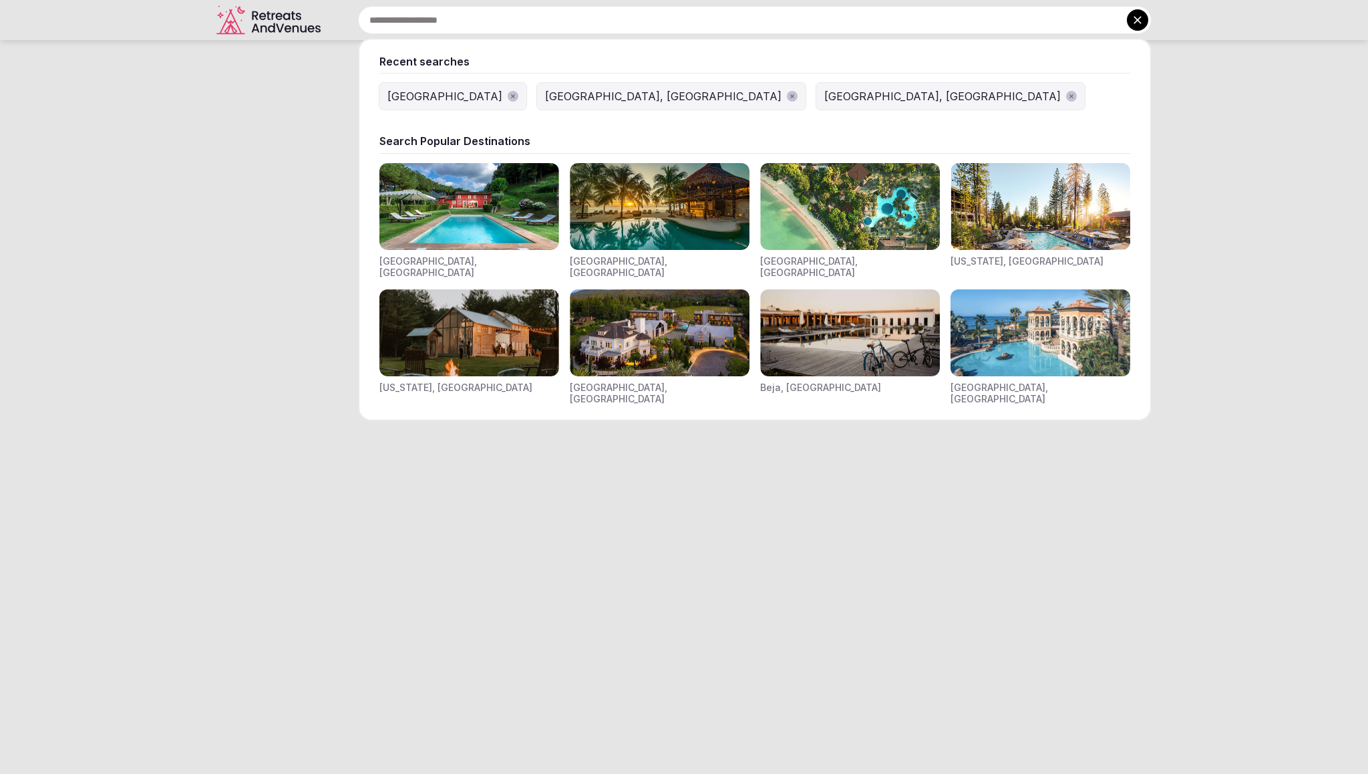
click at [450, 213] on img "Visit venues for Toscana, Italy" at bounding box center [469, 206] width 180 height 87
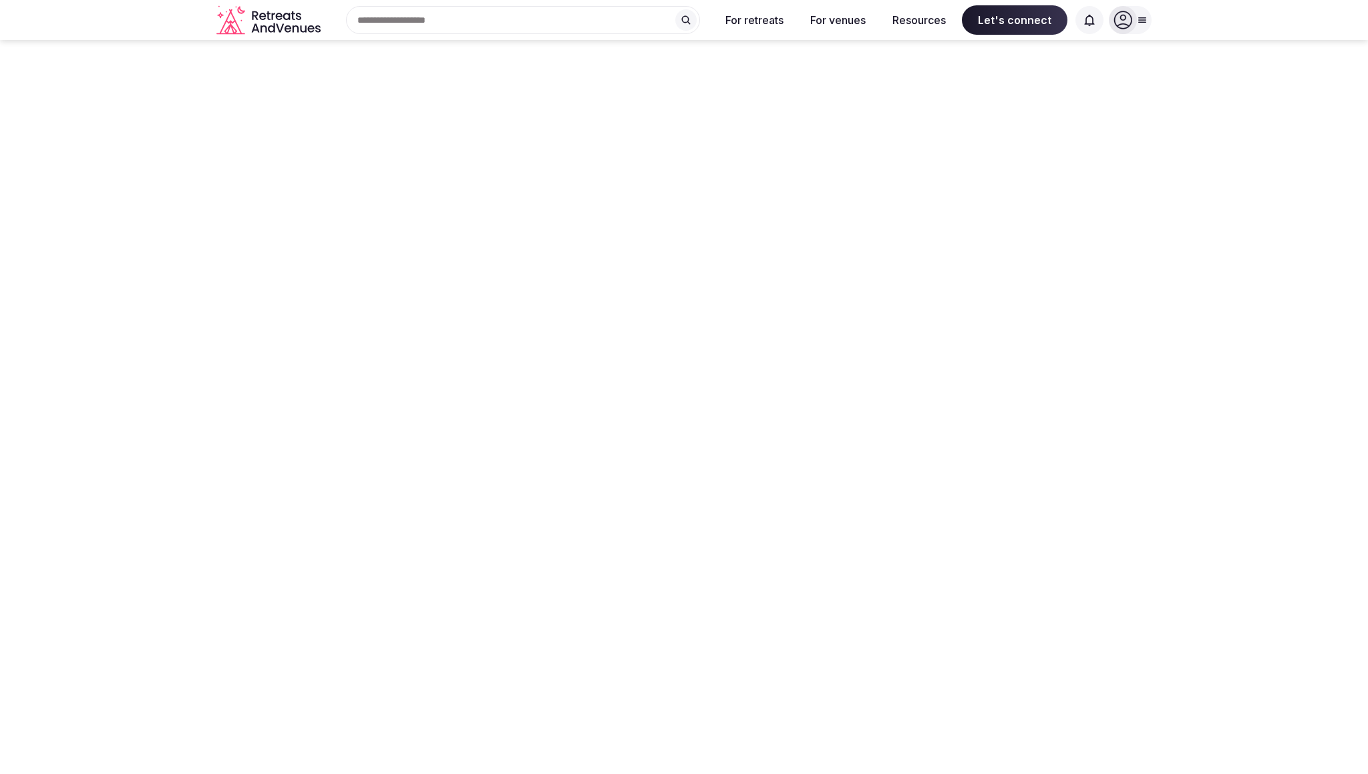
click at [0, 0] on icon "button" at bounding box center [0, 0] width 0 height 0
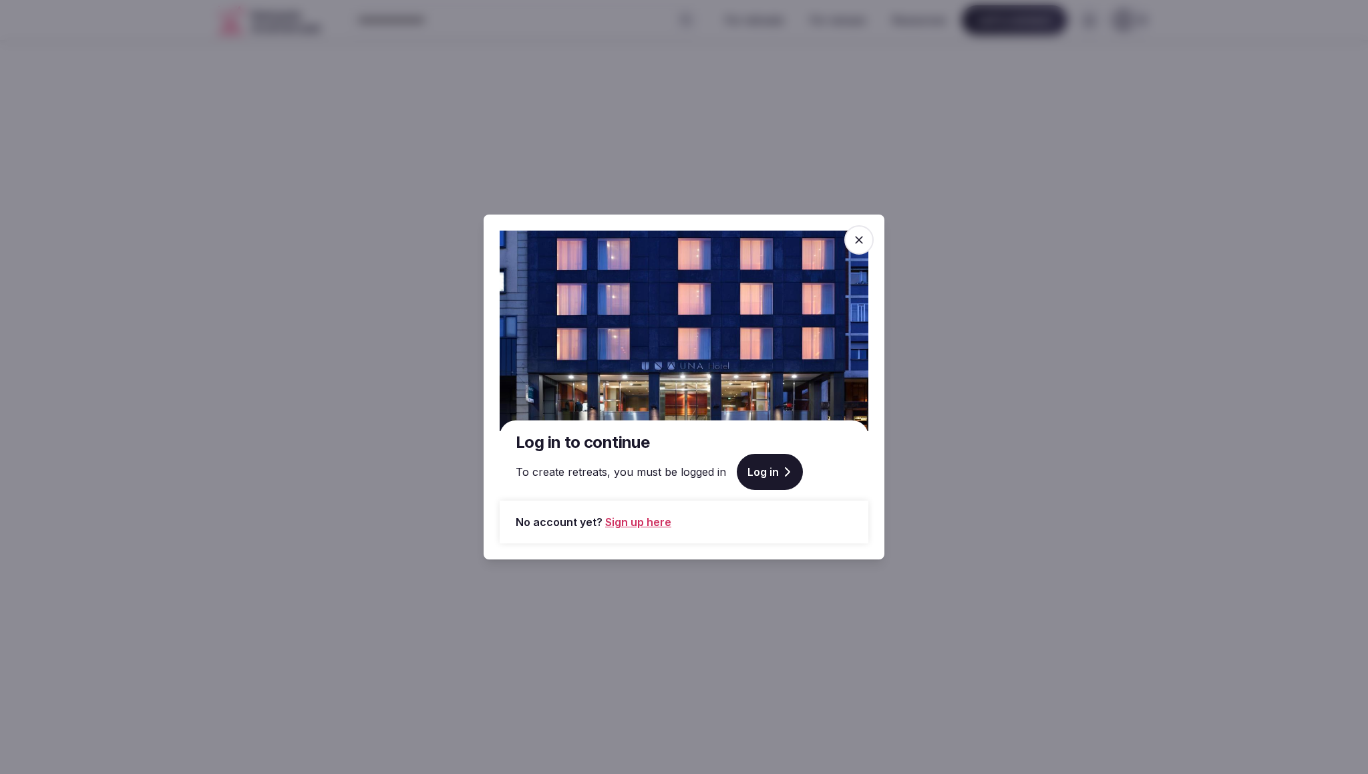
click at [760, 468] on link "Log in" at bounding box center [770, 472] width 66 height 36
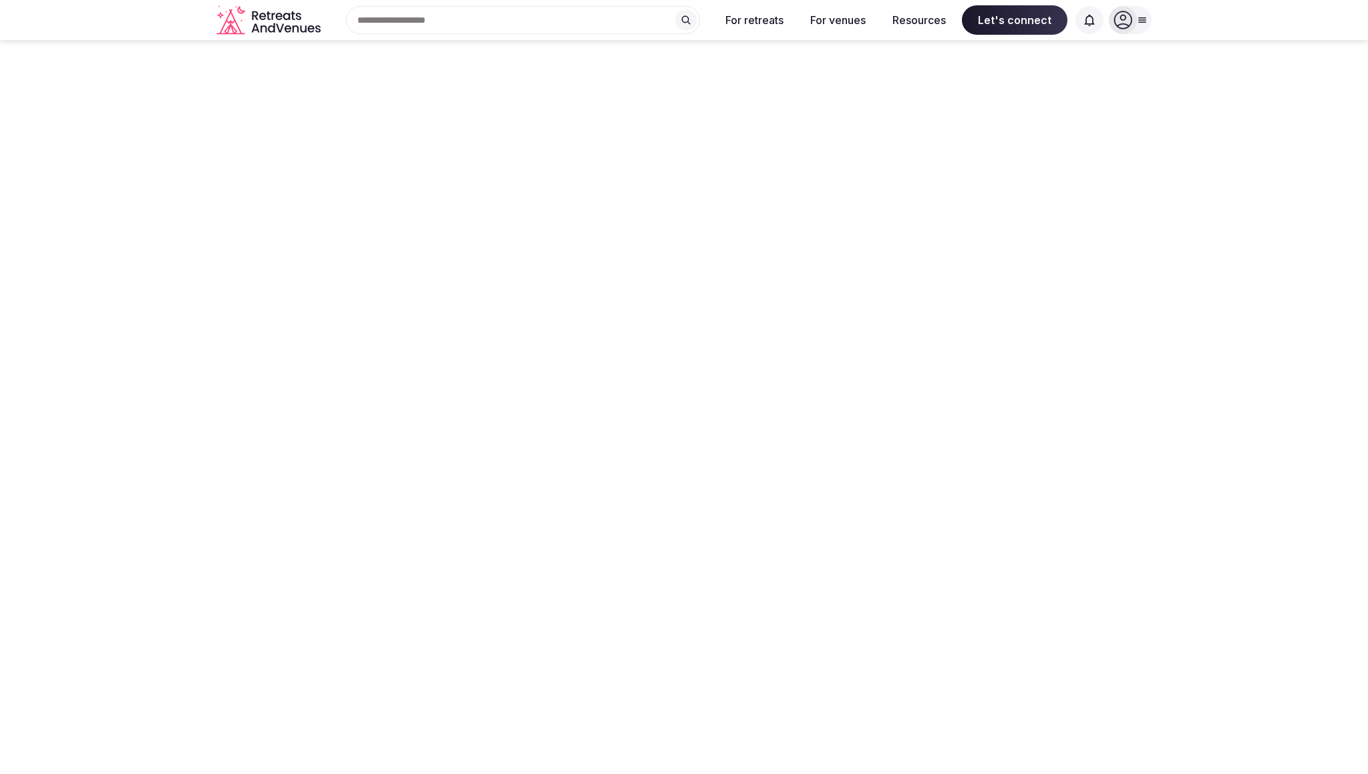
type input "**********"
click at [1091, 19] on icon at bounding box center [1089, 19] width 13 height 13
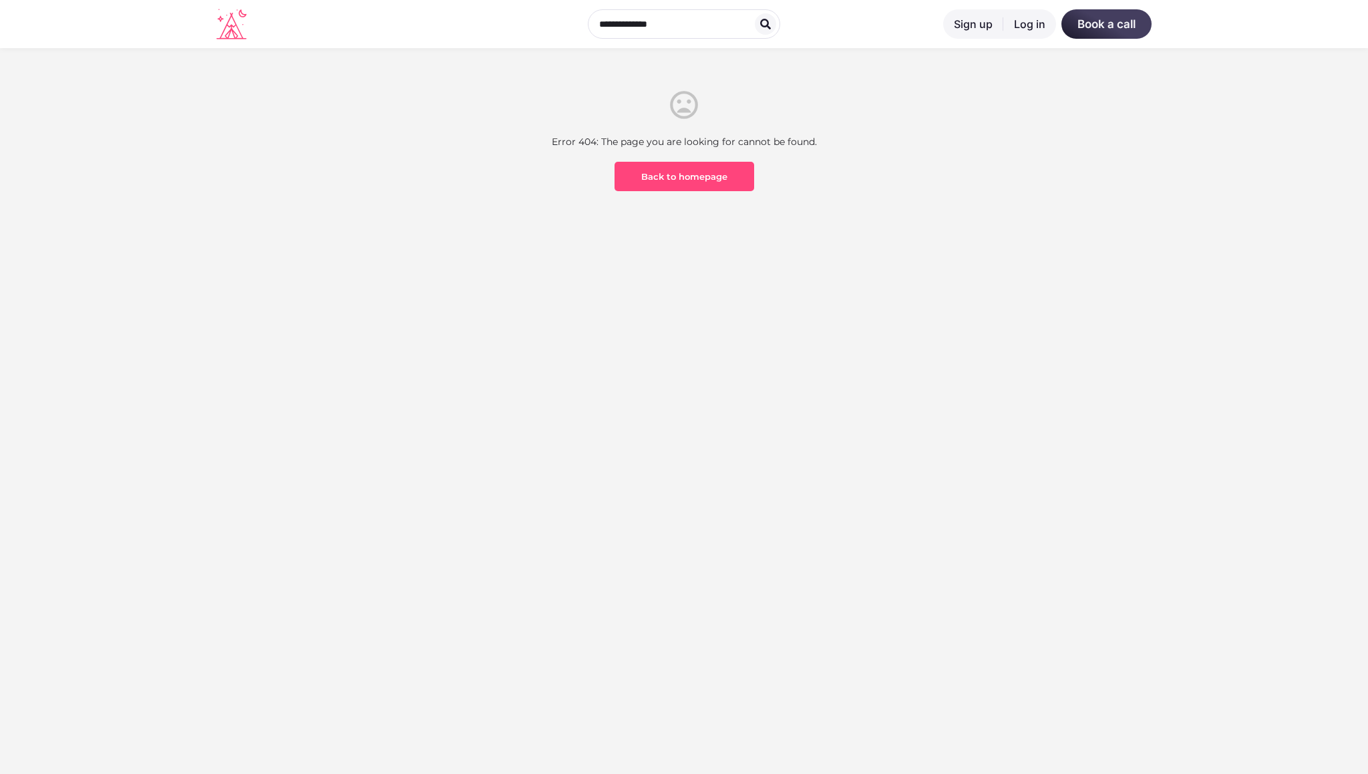
click at [242, 36] on icon at bounding box center [231, 26] width 30 height 27
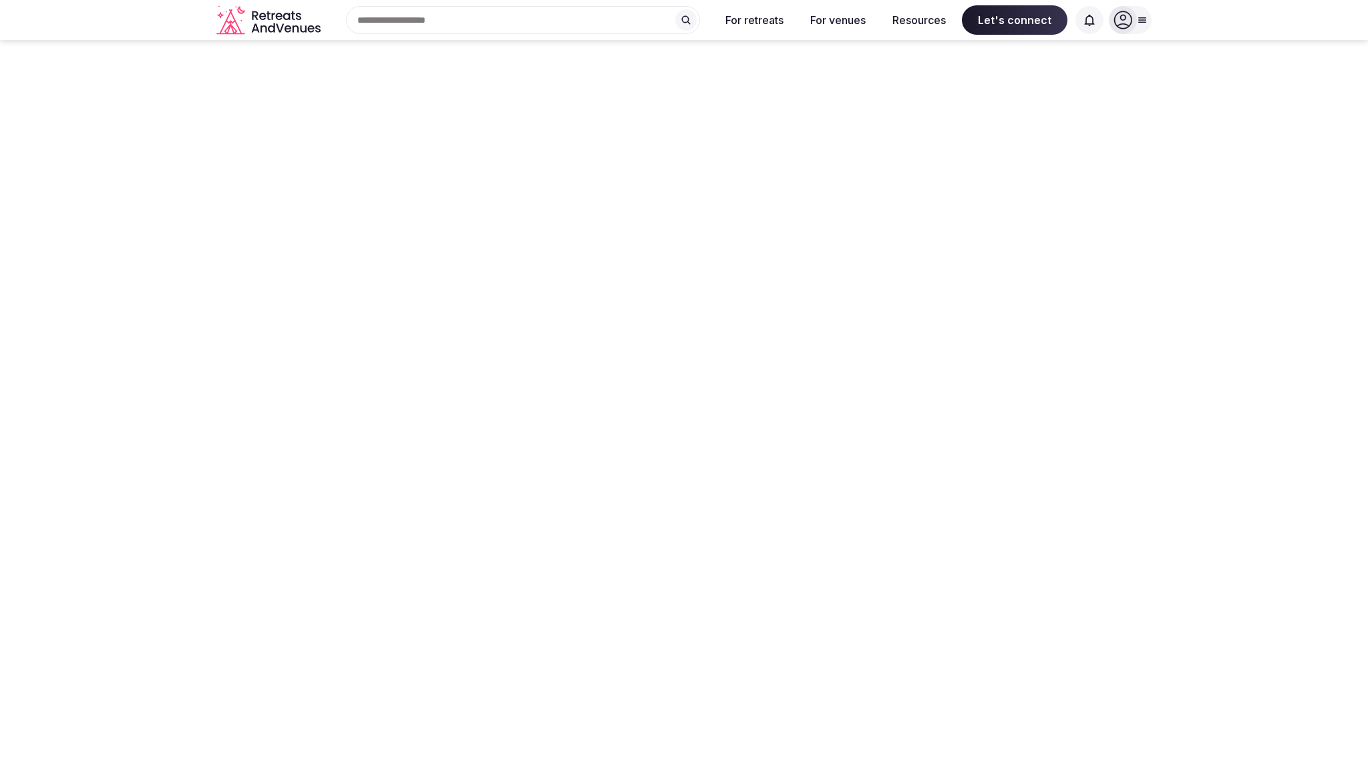
scroll to position [3, 0]
click at [1094, 28] on span at bounding box center [1090, 20] width 28 height 28
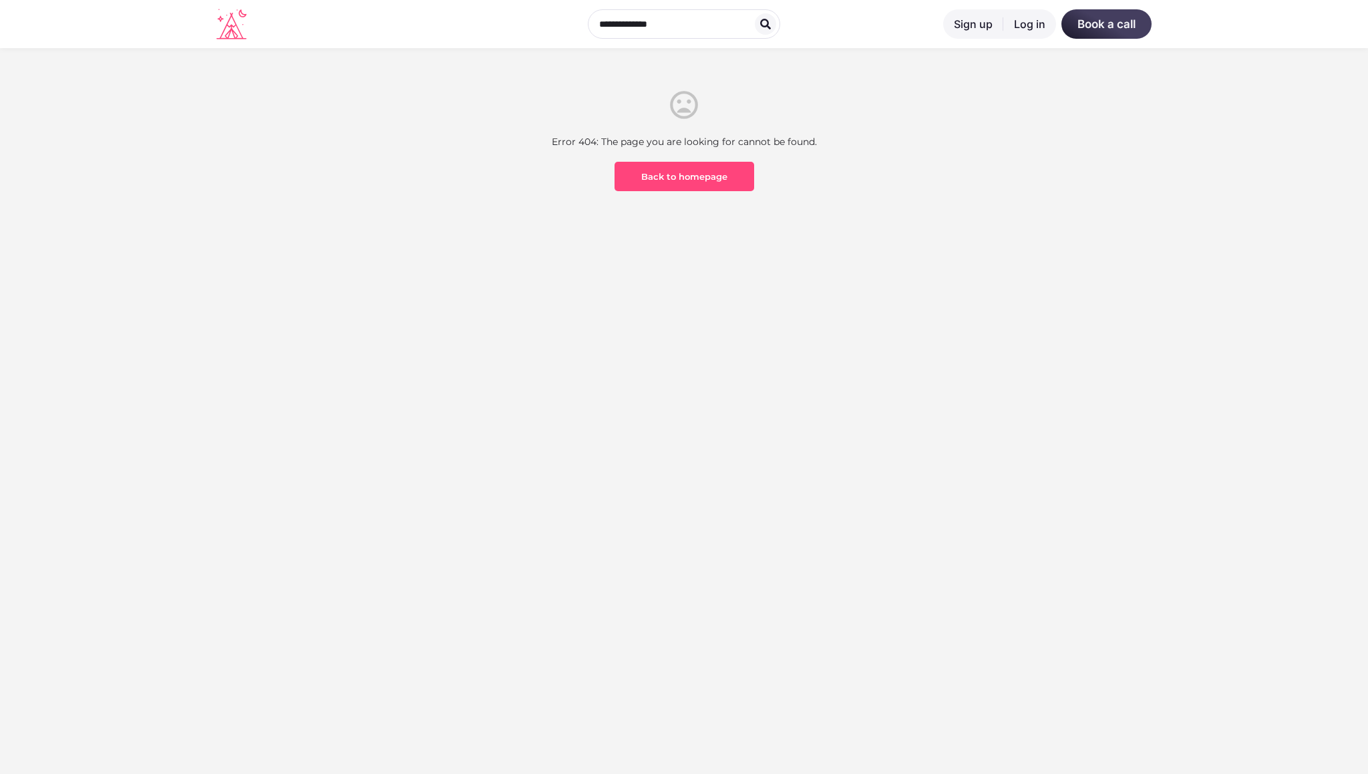
click at [220, 32] on icon at bounding box center [231, 24] width 30 height 31
